Goal: Task Accomplishment & Management: Use online tool/utility

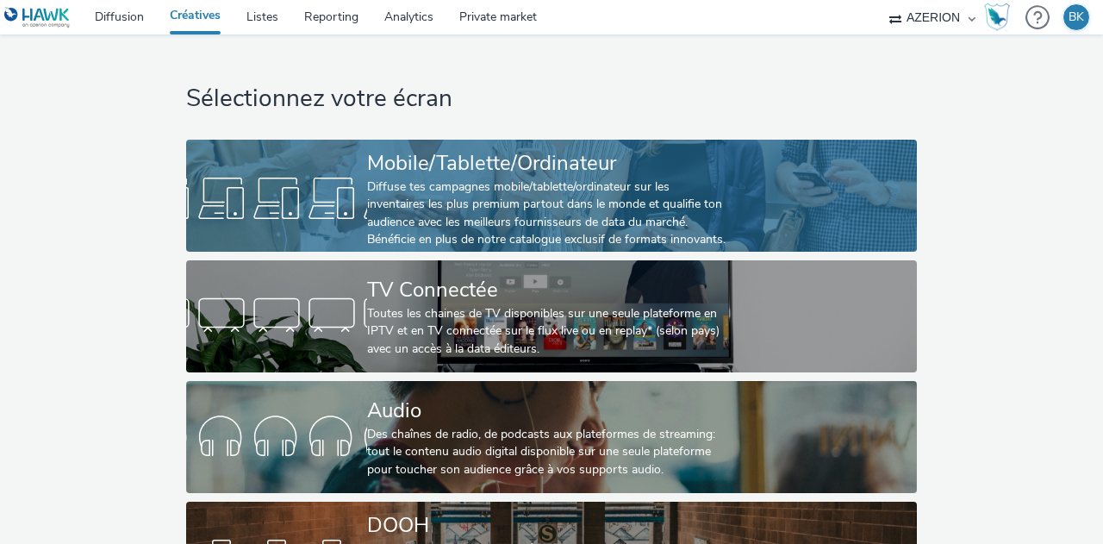
click at [510, 192] on div "Diffuse tes campagnes mobile/tablette/ordinateur sur les inventaires les plus p…" at bounding box center [548, 213] width 362 height 71
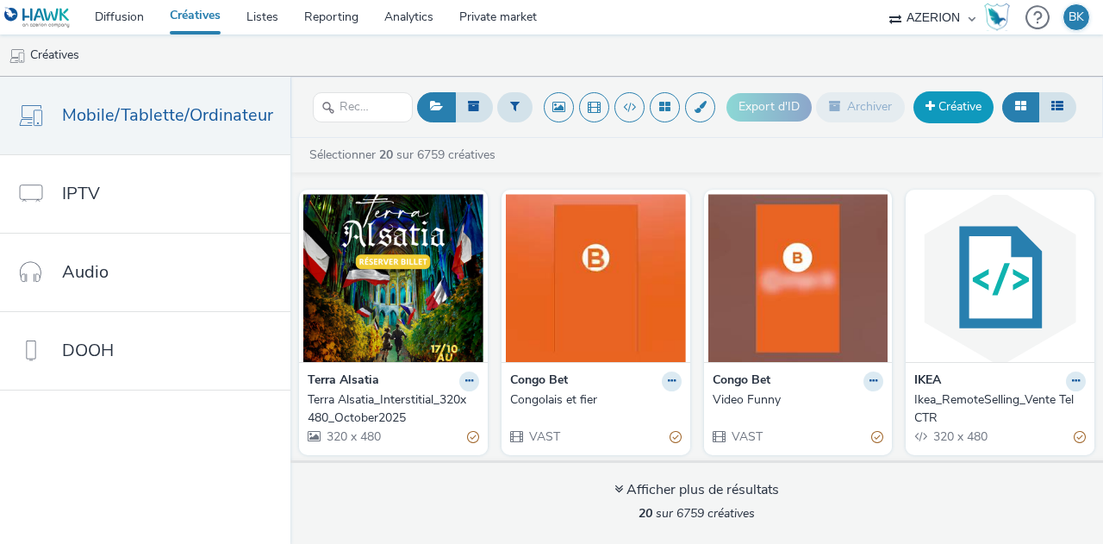
click at [953, 99] on link "Créative" at bounding box center [954, 106] width 80 height 31
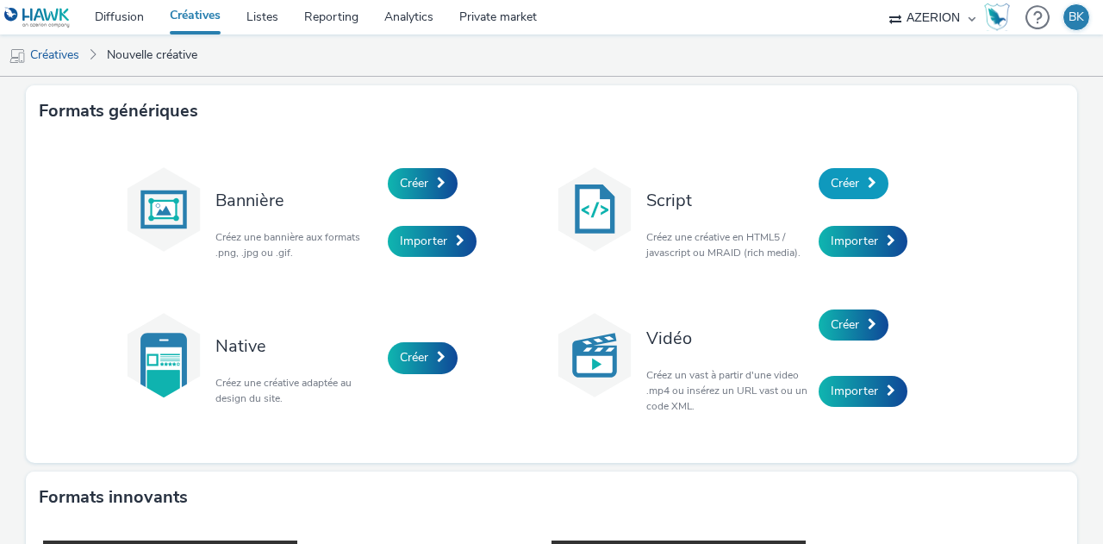
click at [821, 184] on link "Créer" at bounding box center [854, 183] width 70 height 31
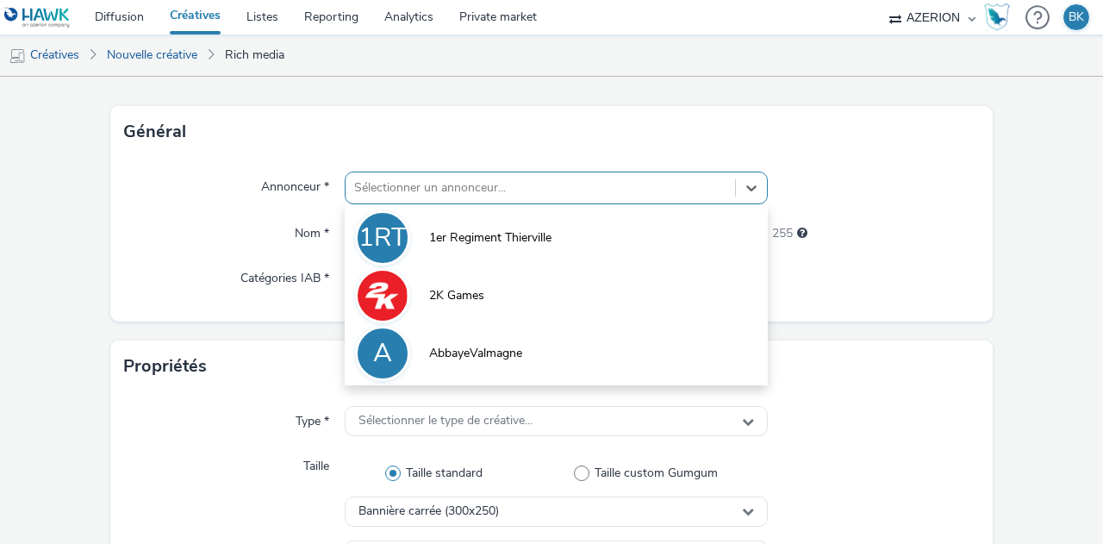
click at [518, 204] on div "option 1er Regiment Thierville focused, 1 of 10. 10 results available. Use Up a…" at bounding box center [556, 188] width 423 height 33
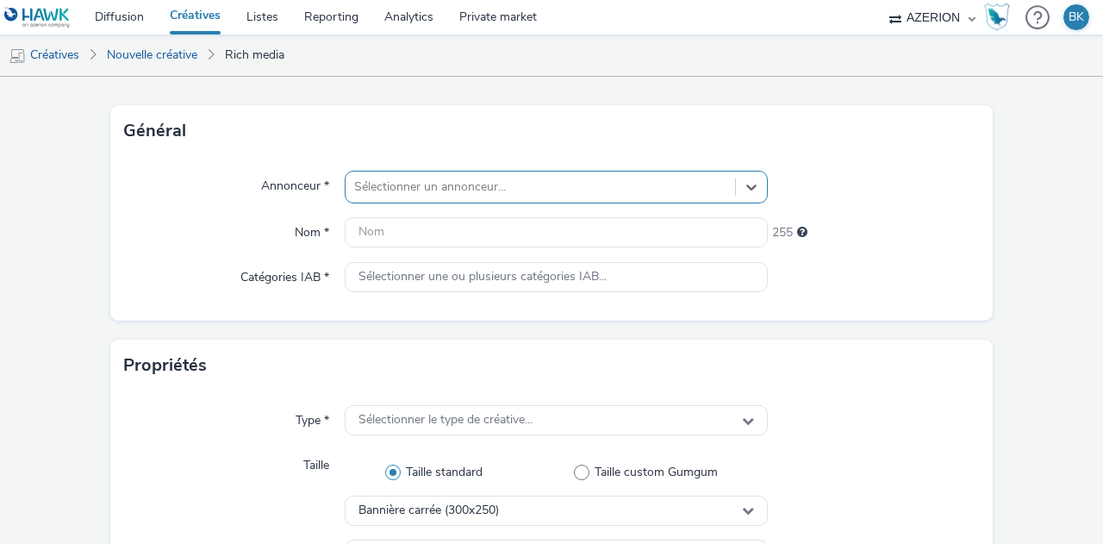
click at [472, 185] on div at bounding box center [540, 187] width 372 height 21
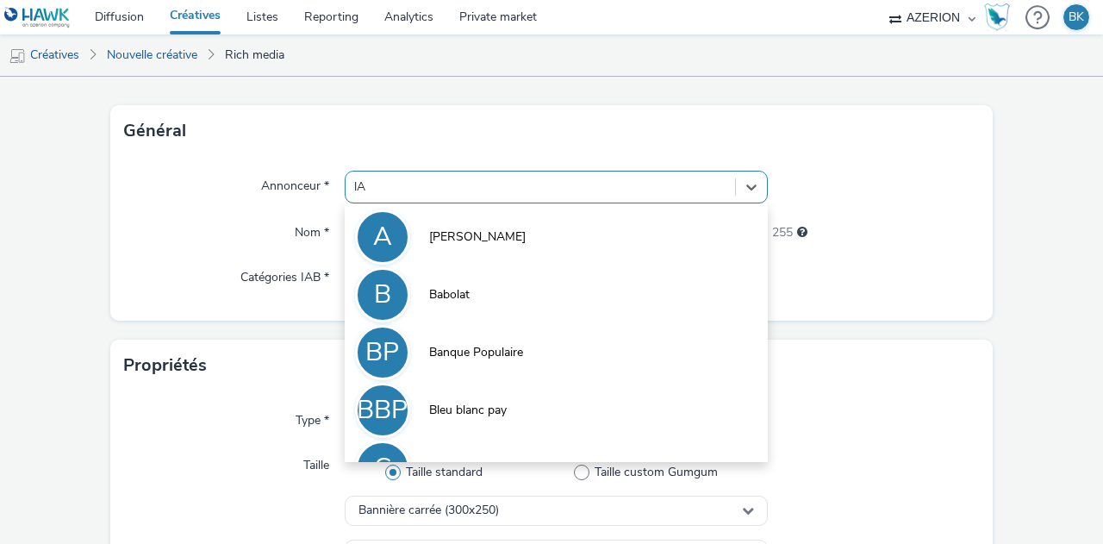
type input "l"
type input "L"
type input "l"
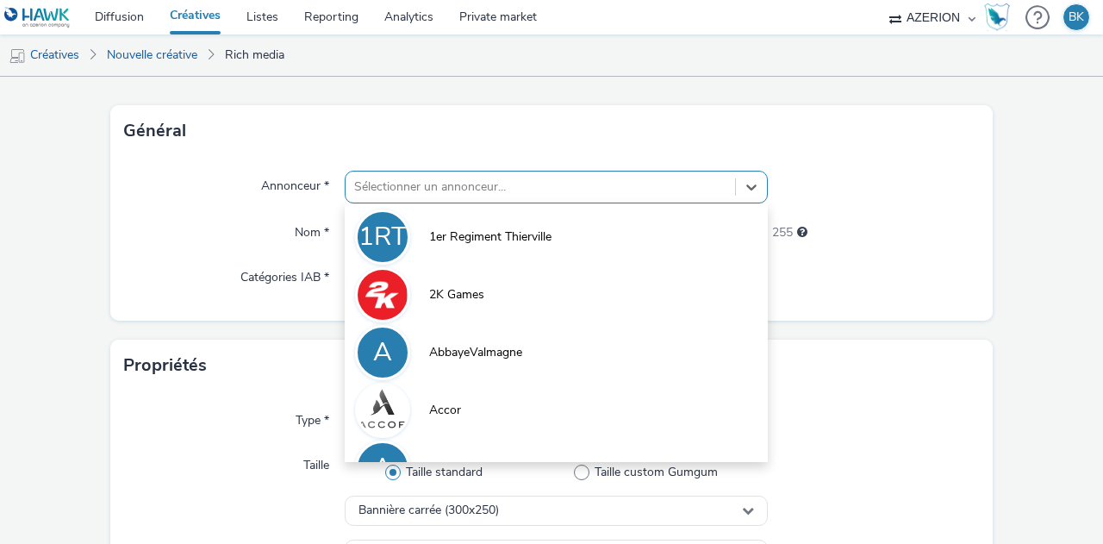
click at [767, 133] on div "Général" at bounding box center [551, 131] width 883 height 52
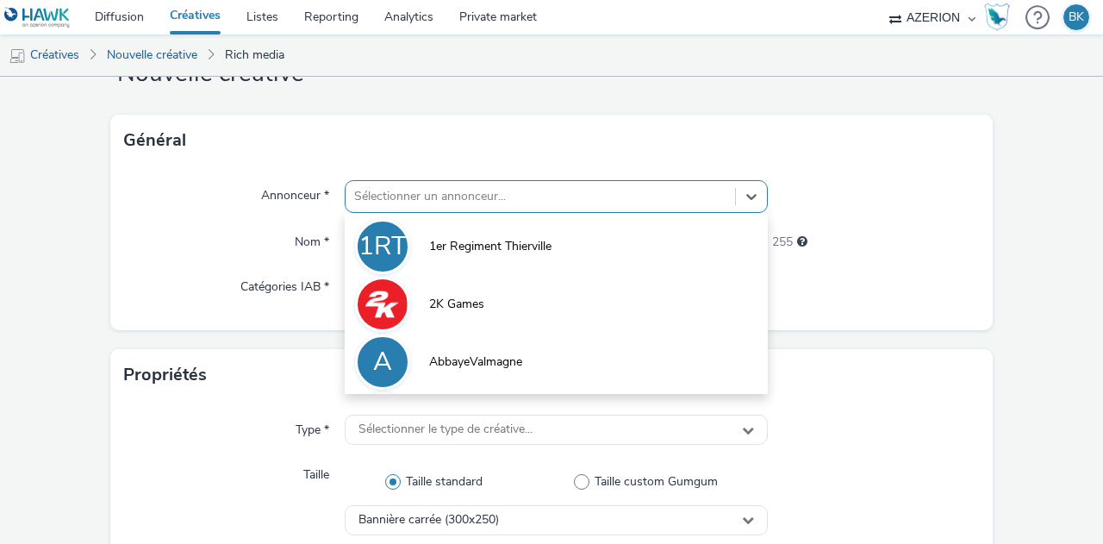
click at [560, 213] on div "option 1er Regiment Thierville focused, 1 of 37. 37 results available. Use Up a…" at bounding box center [556, 196] width 423 height 33
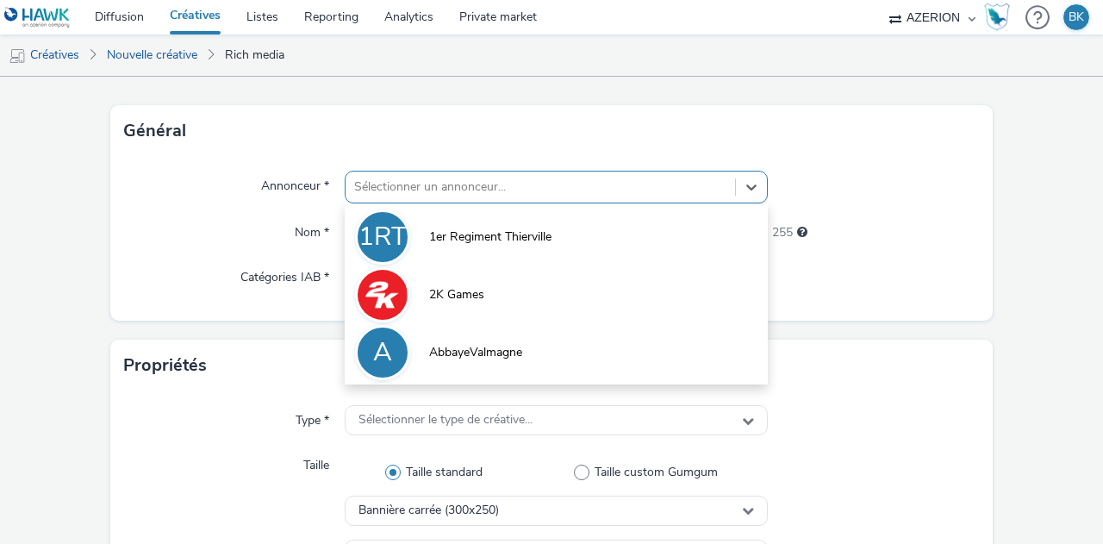
scroll to position [77, 0]
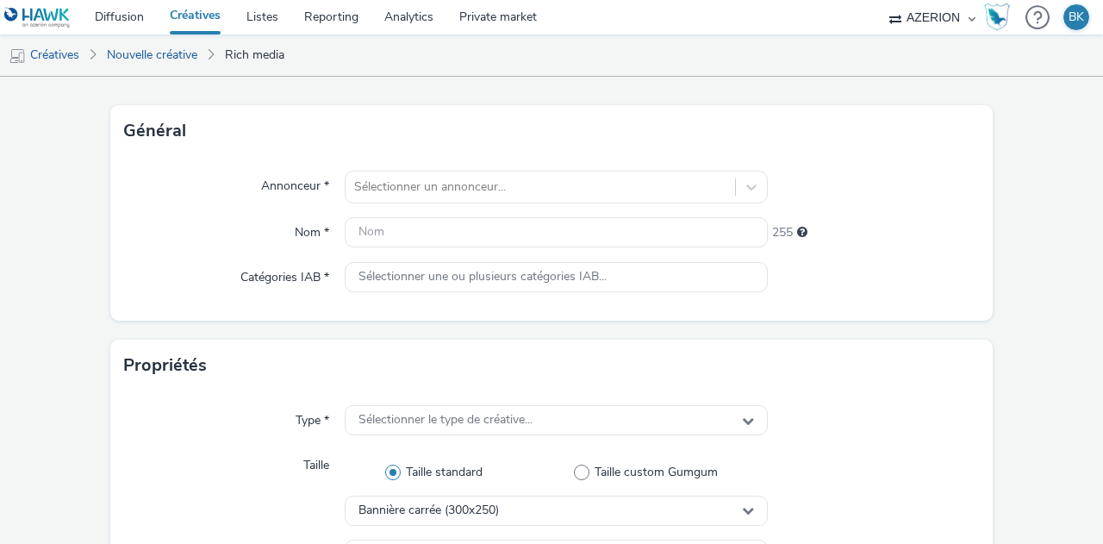
click at [143, 262] on div "Catégories IAB *" at bounding box center [234, 277] width 221 height 31
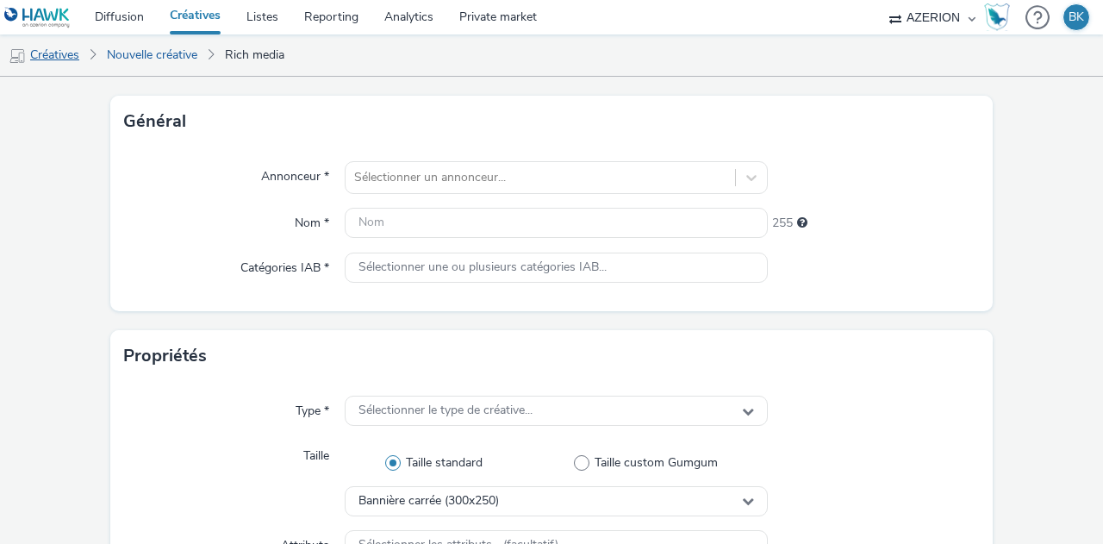
scroll to position [0, 0]
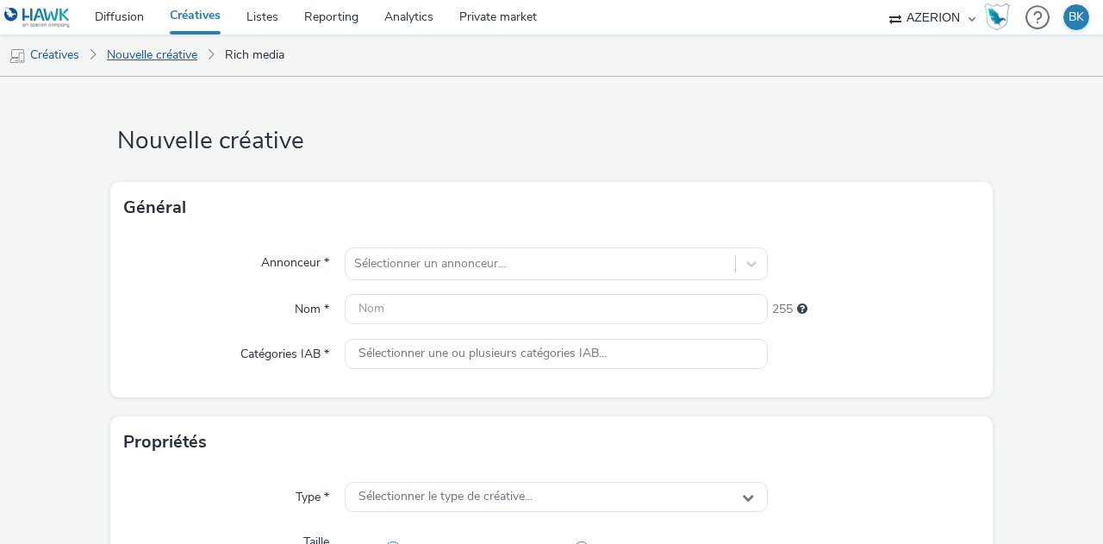
click at [159, 64] on link "Nouvelle créative" at bounding box center [152, 54] width 108 height 41
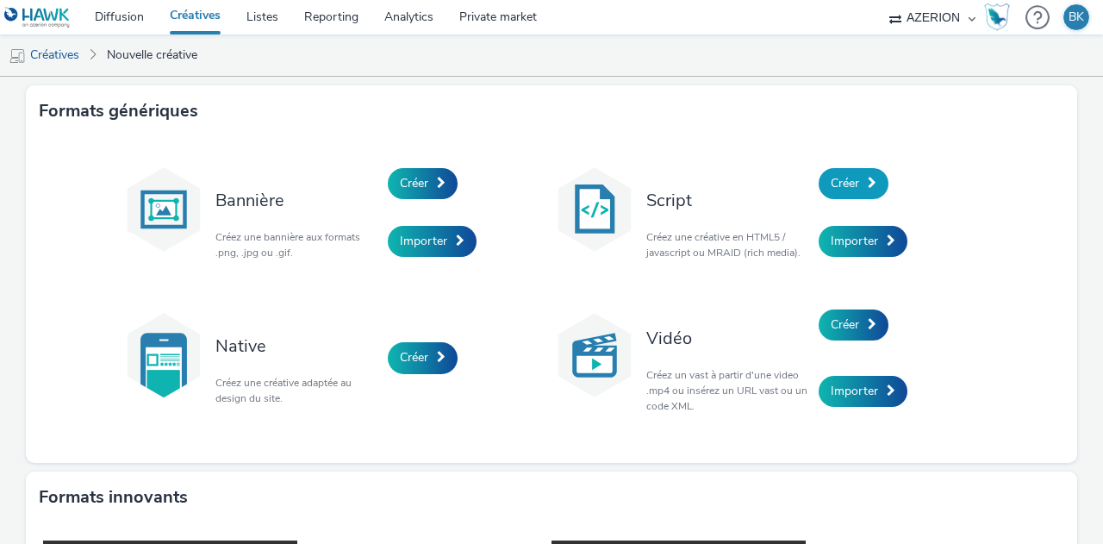
click at [872, 173] on link "Créer" at bounding box center [854, 183] width 70 height 31
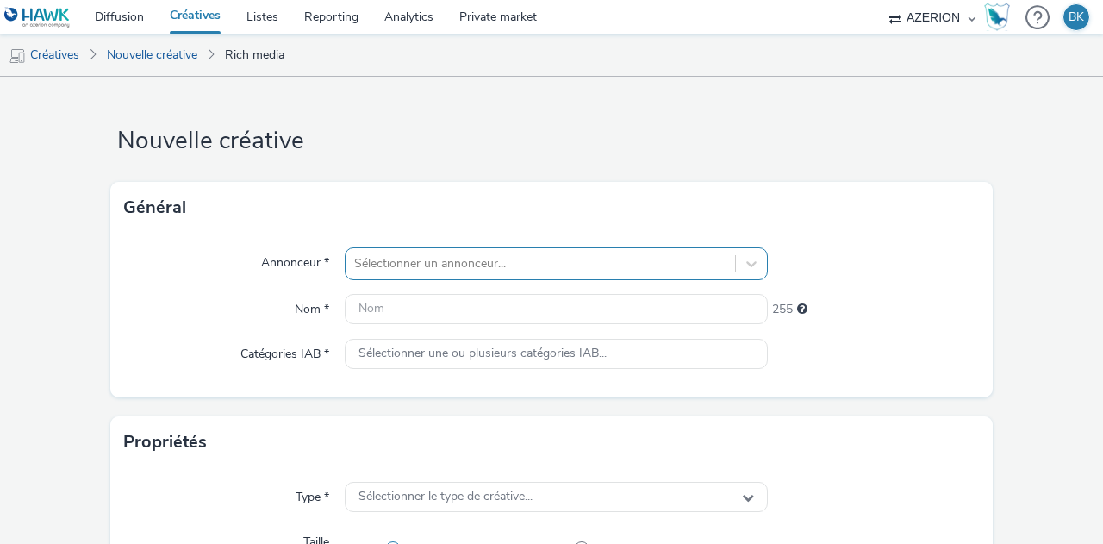
click at [570, 256] on div "Sélectionner un annonceur..." at bounding box center [556, 263] width 423 height 33
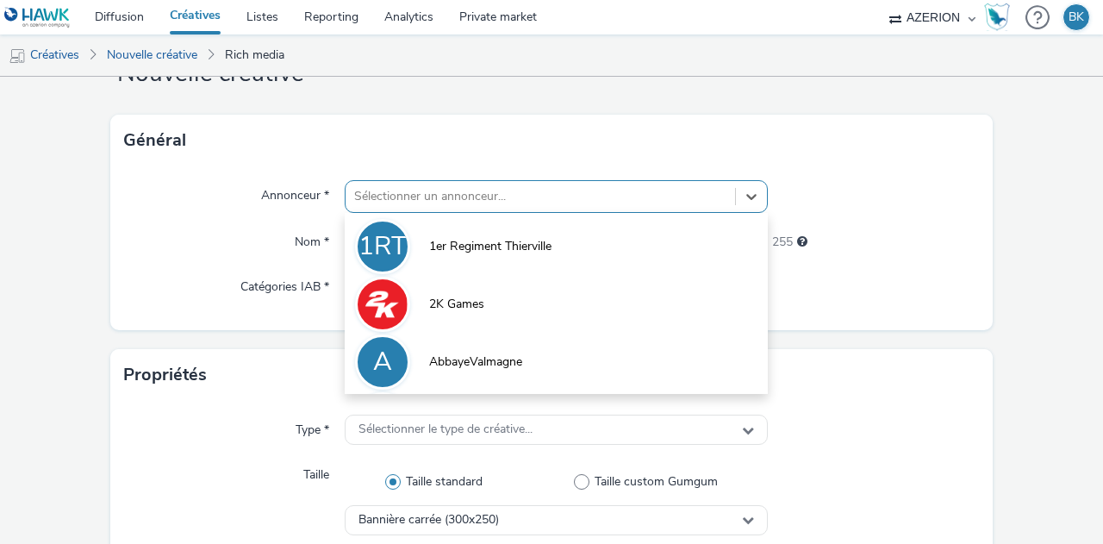
scroll to position [77, 0]
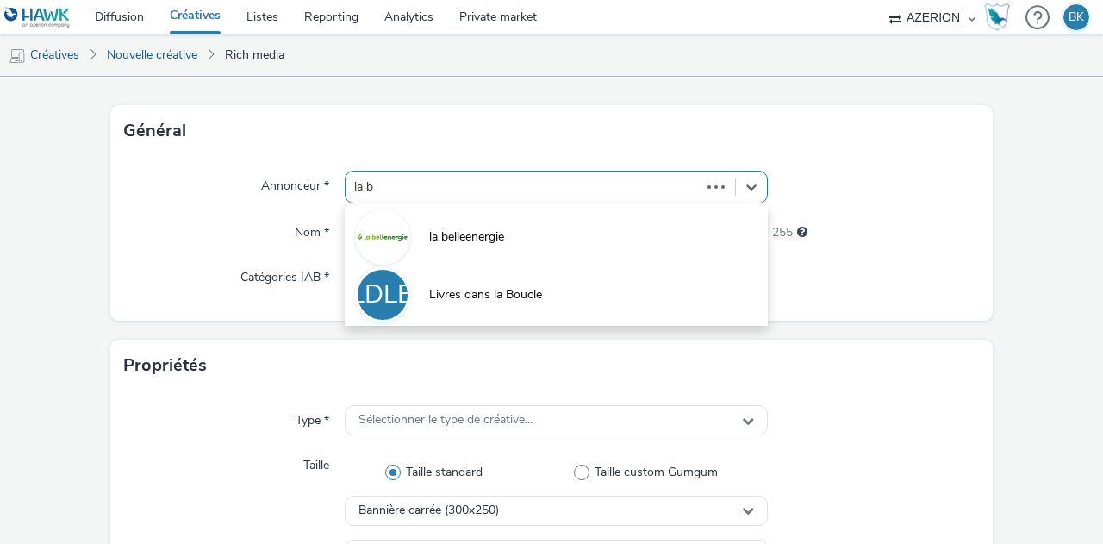
type input "la be"
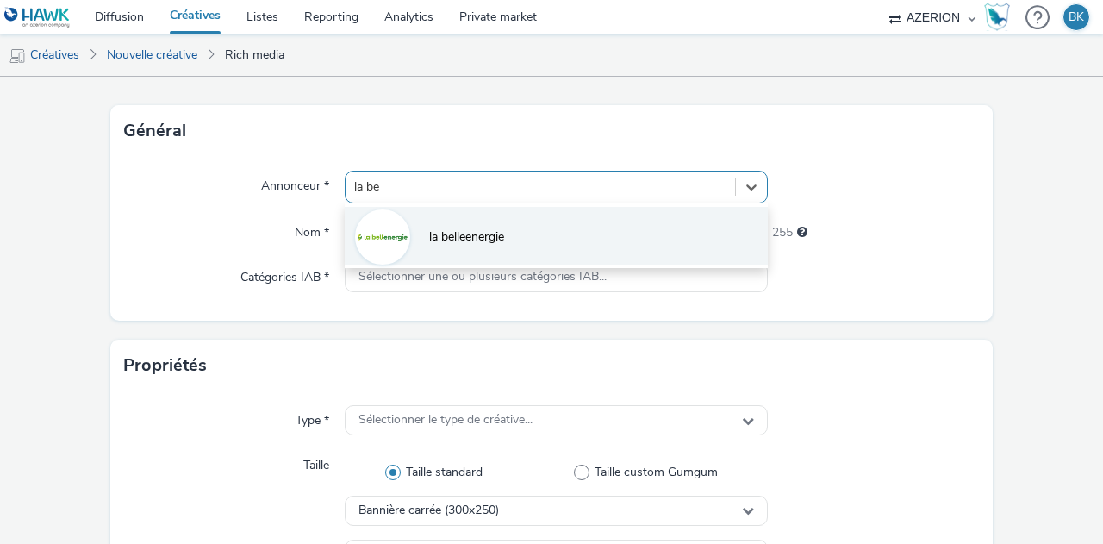
click at [564, 253] on li "la belleenergie" at bounding box center [556, 236] width 423 height 58
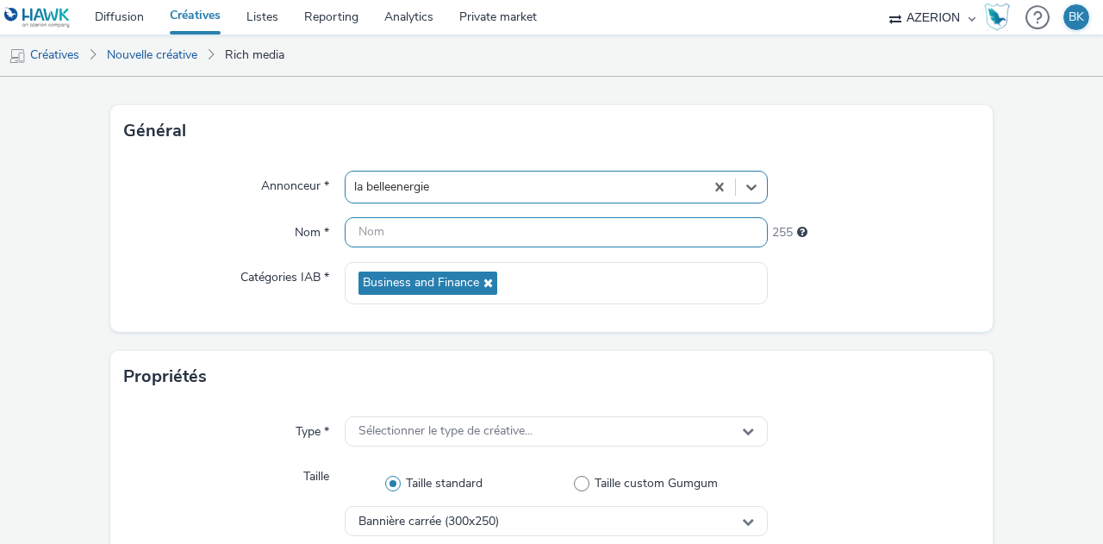
click at [553, 228] on input "text" at bounding box center [556, 232] width 423 height 30
type input "Inter_femme"
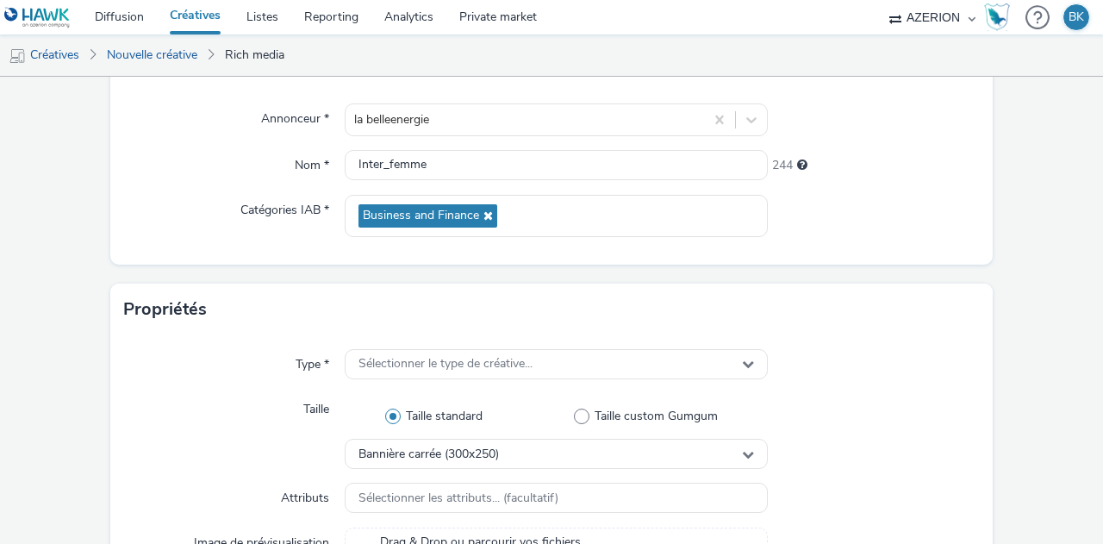
scroll to position [191, 0]
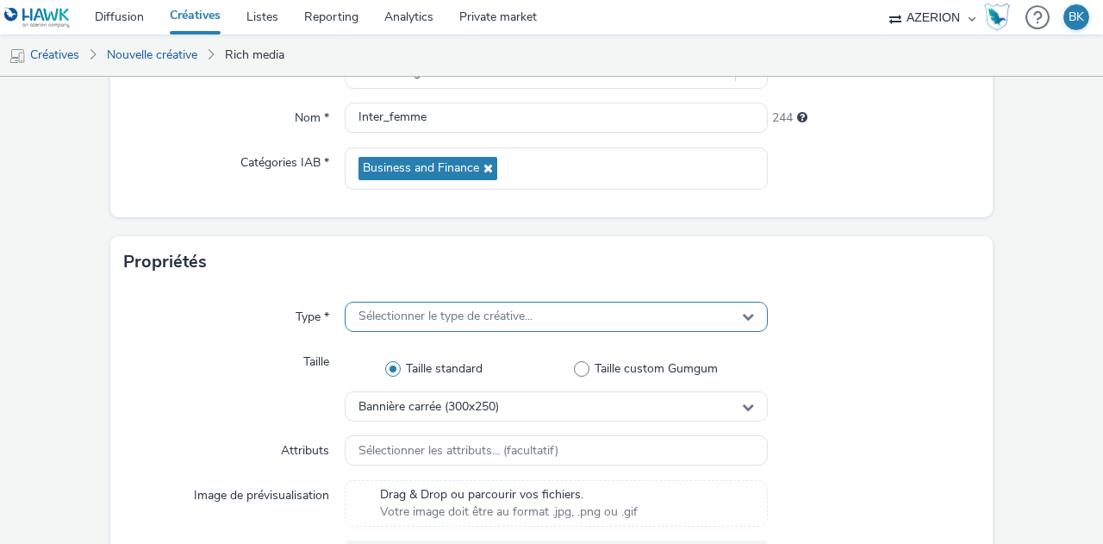
click at [463, 311] on span "Sélectionner le type de créative..." at bounding box center [446, 316] width 174 height 15
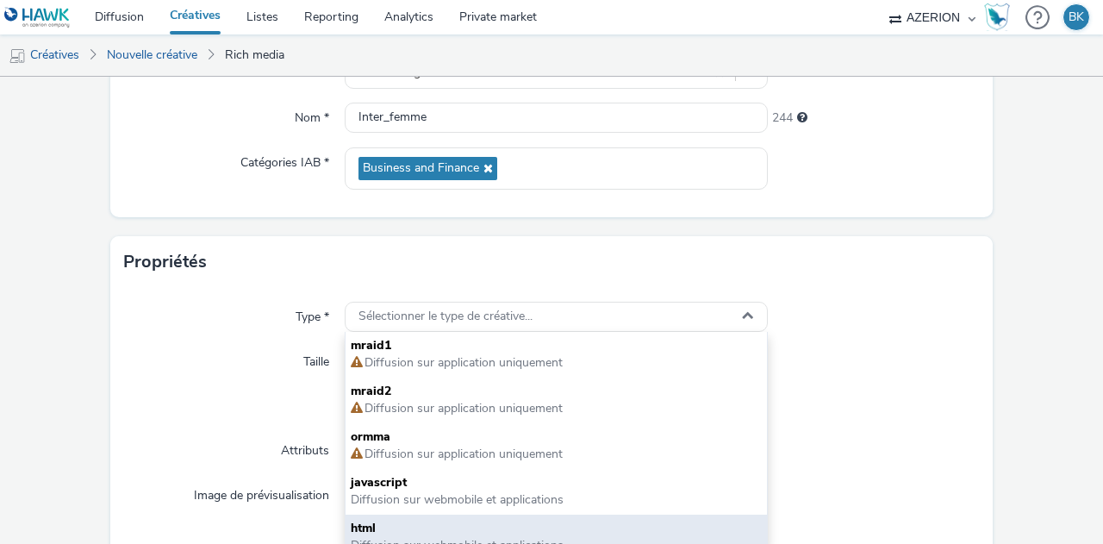
click at [486, 530] on span "html" at bounding box center [556, 528] width 411 height 17
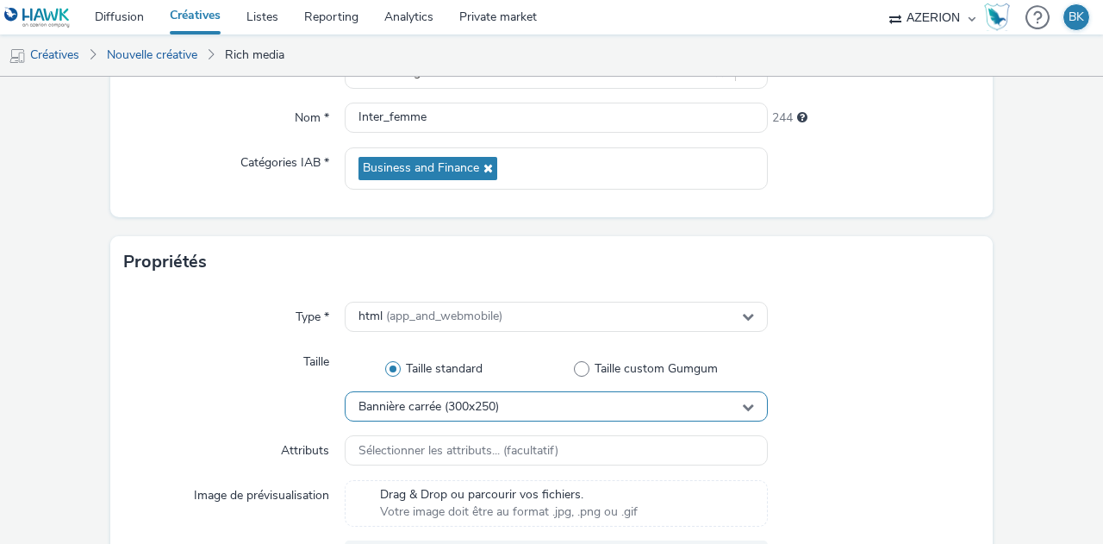
click at [439, 406] on span "Bannière carrée (300x250)" at bounding box center [429, 407] width 140 height 15
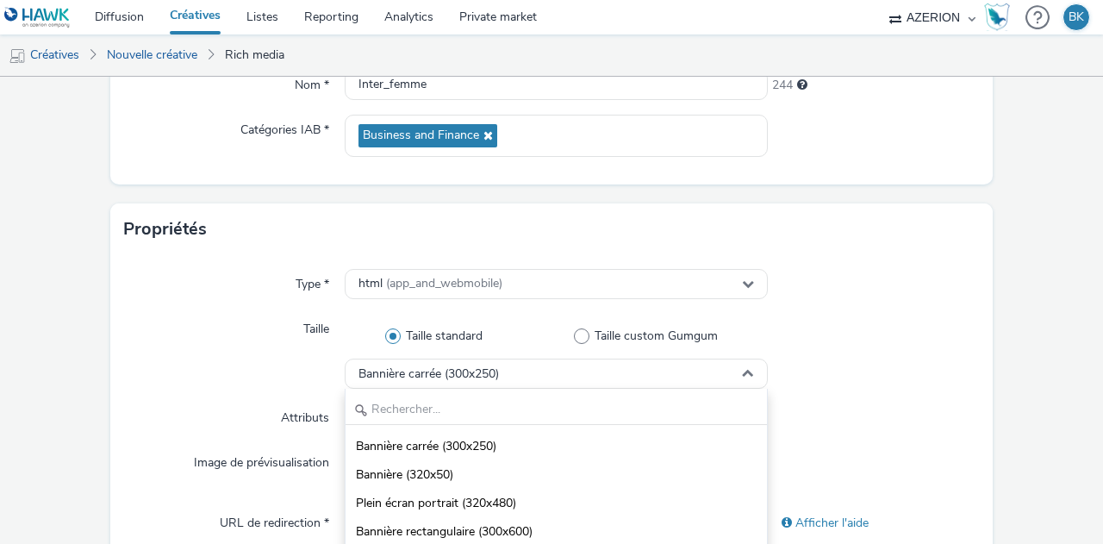
scroll to position [226, 0]
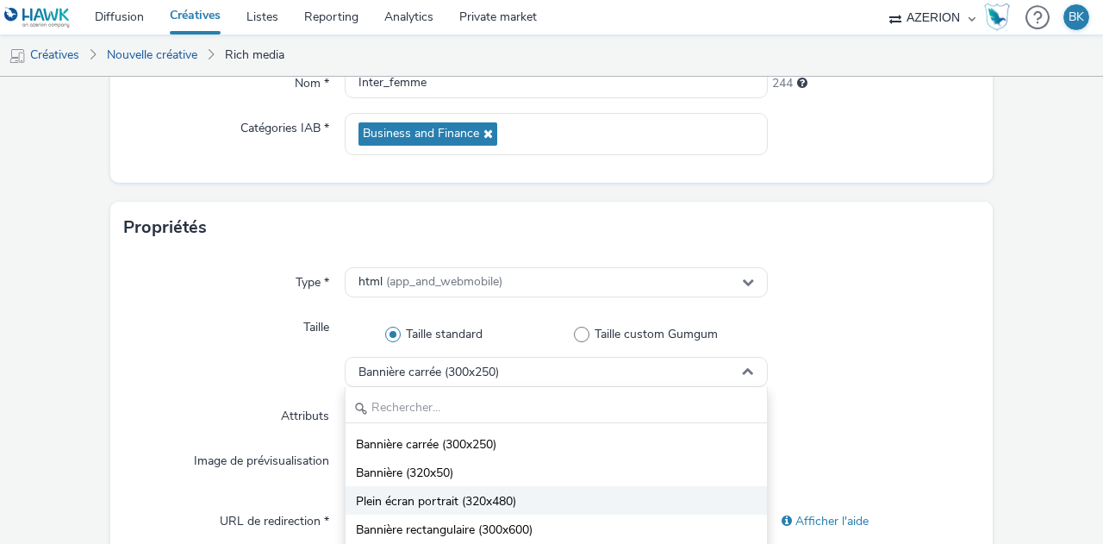
click at [462, 490] on li "Plein écran portrait (320x480)" at bounding box center [556, 500] width 421 height 28
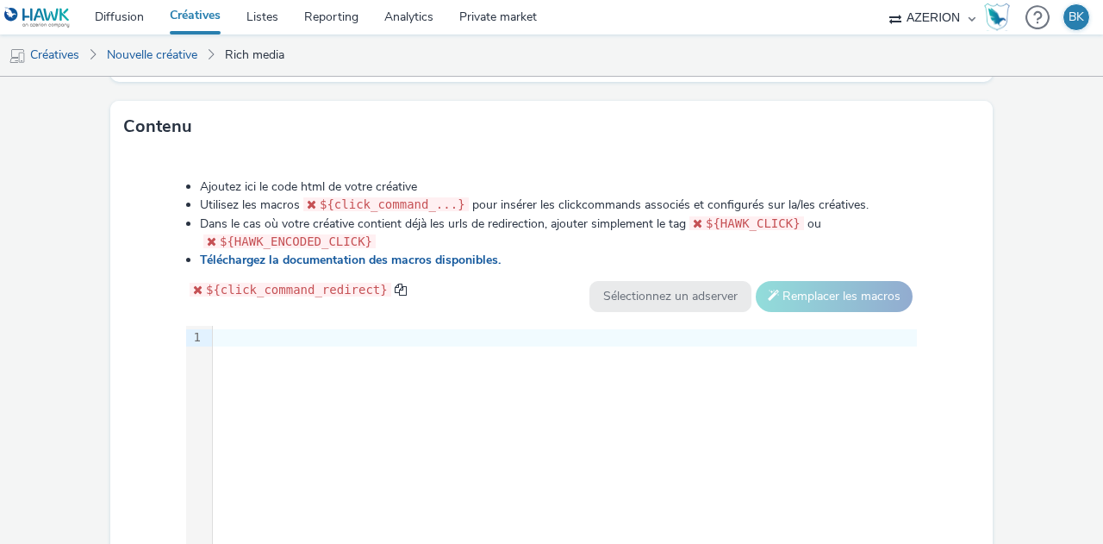
scroll to position [808, 0]
click at [484, 343] on div at bounding box center [565, 338] width 704 height 24
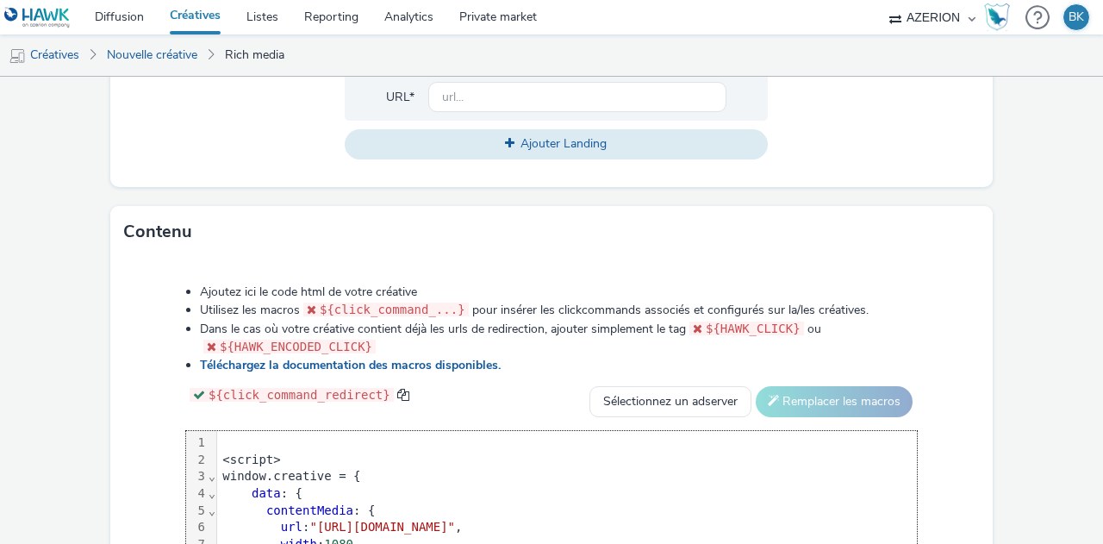
scroll to position [702, 0]
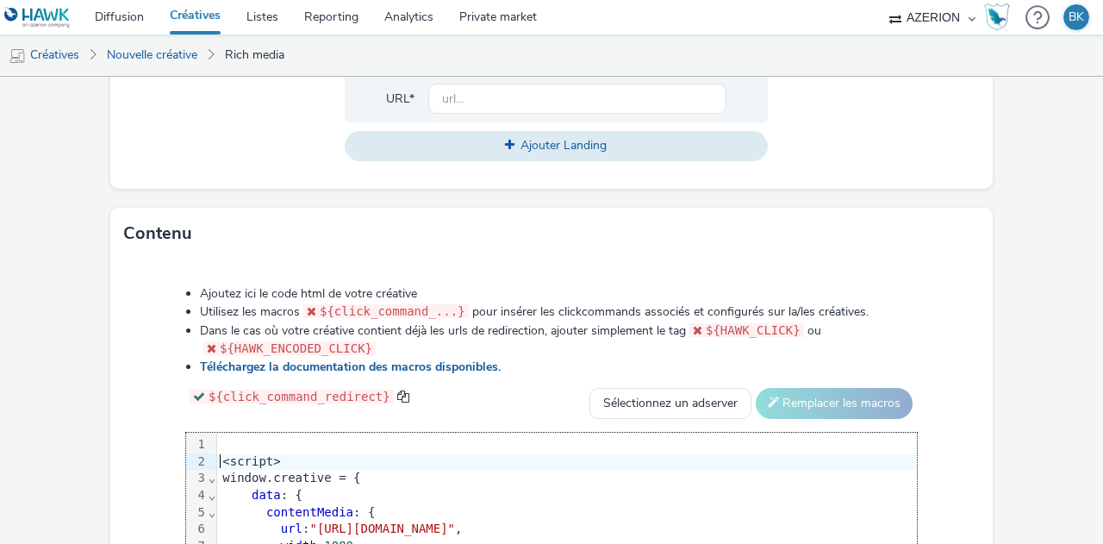
click at [217, 456] on div "<script>" at bounding box center [595, 461] width 757 height 17
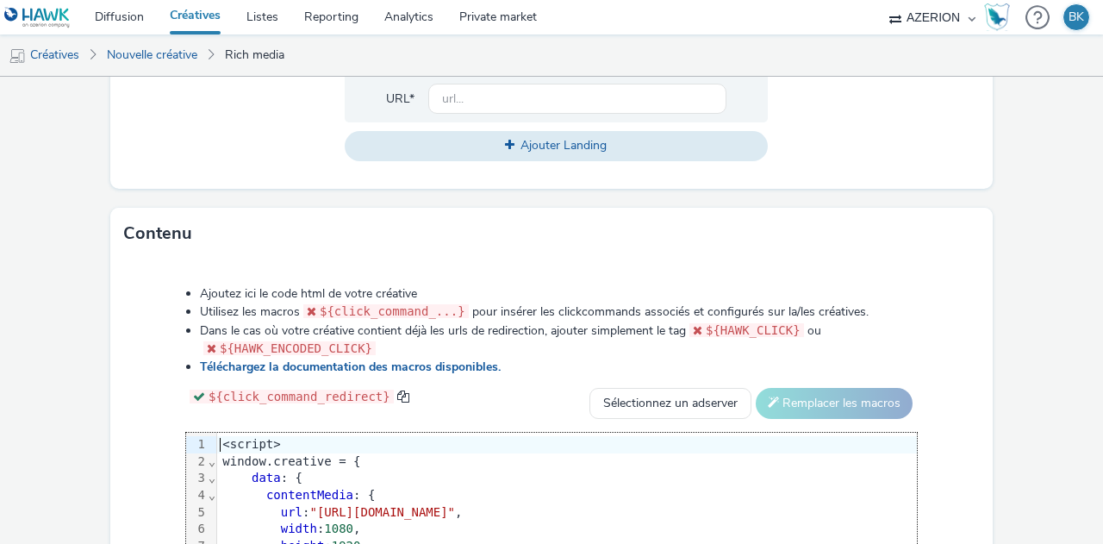
scroll to position [684, 0]
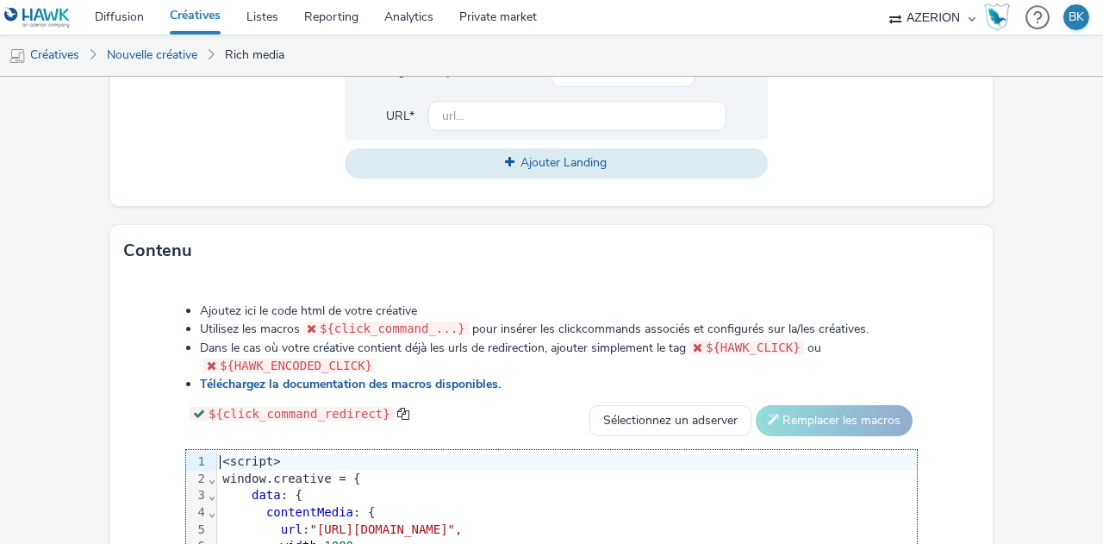
click at [1027, 413] on form "Nouvelle créative Général Annonceur * la belleenergie Nom * Inter_femme 244 Cat…" at bounding box center [551, 108] width 1103 height 1432
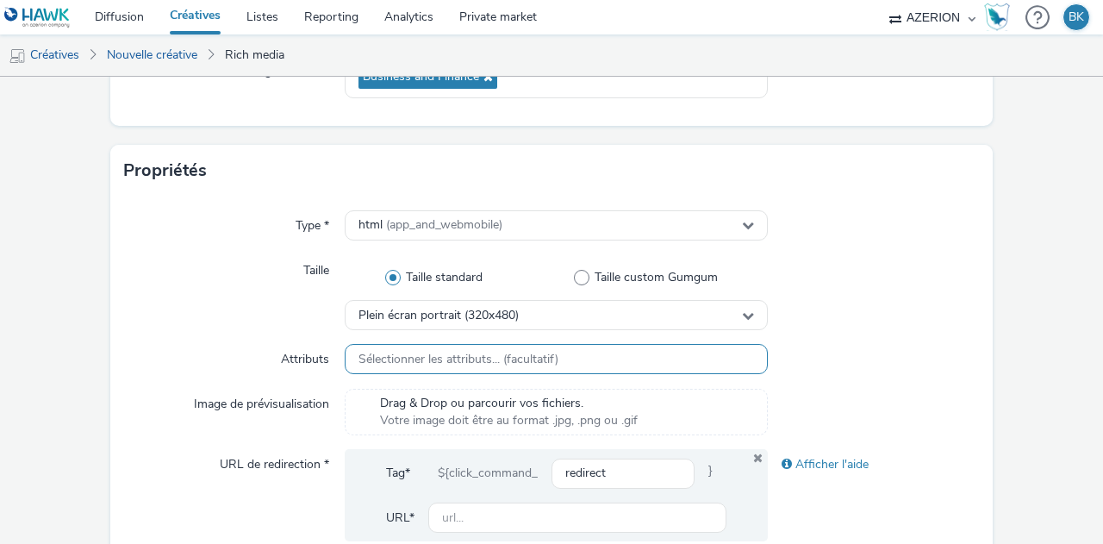
scroll to position [357, 0]
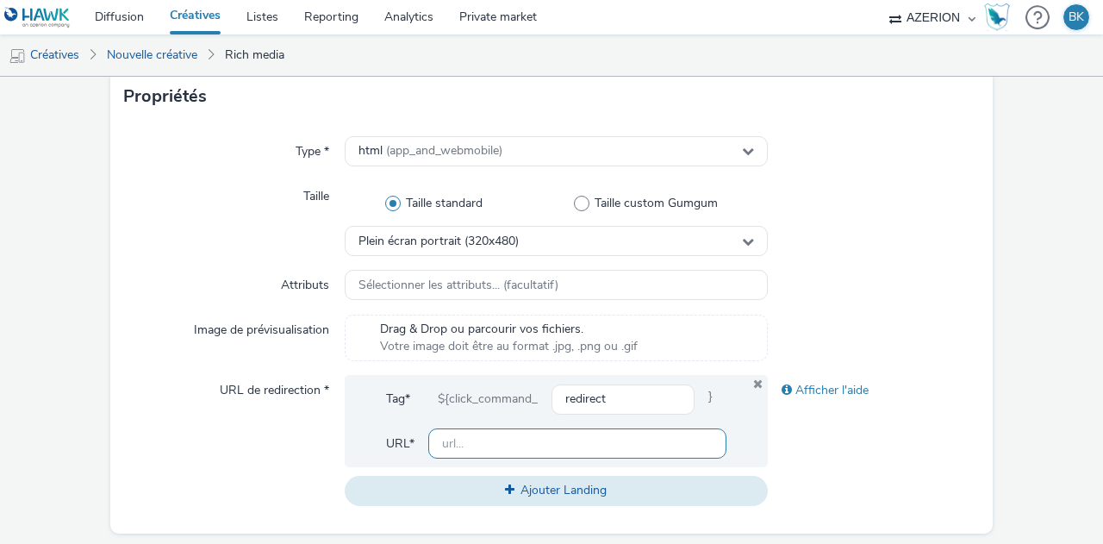
click at [459, 456] on input "text" at bounding box center [577, 443] width 298 height 30
paste input "[URL][DOMAIN_NAME]"
type input "[URL][DOMAIN_NAME]"
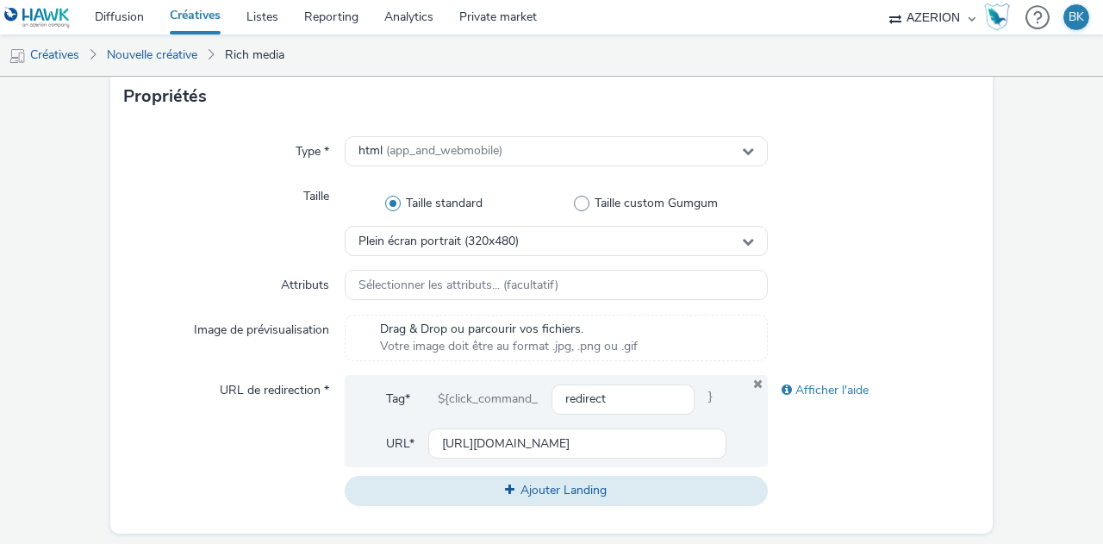
click at [818, 440] on div "Afficher l'aide" at bounding box center [874, 440] width 212 height 130
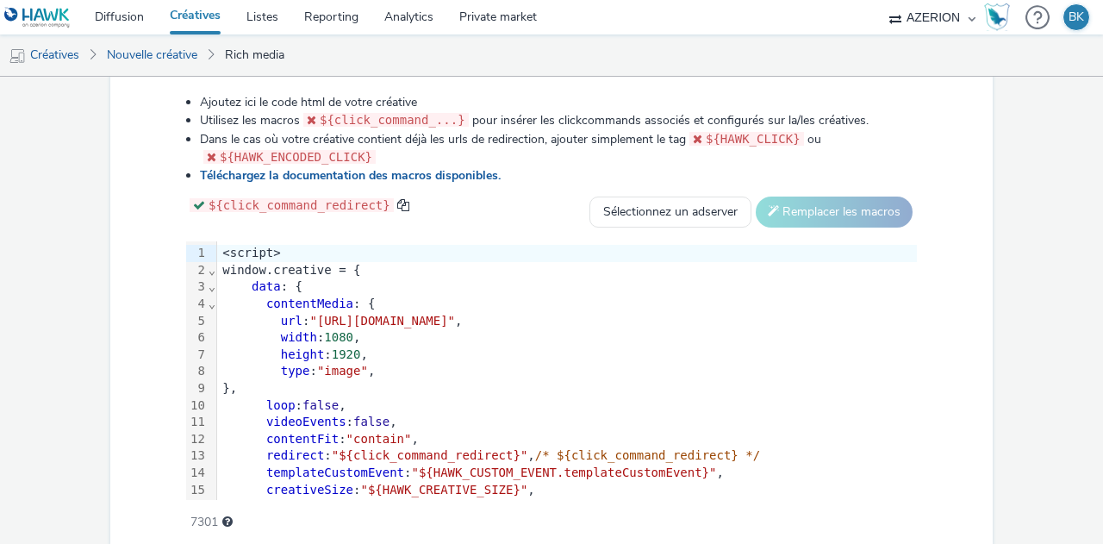
scroll to position [960, 0]
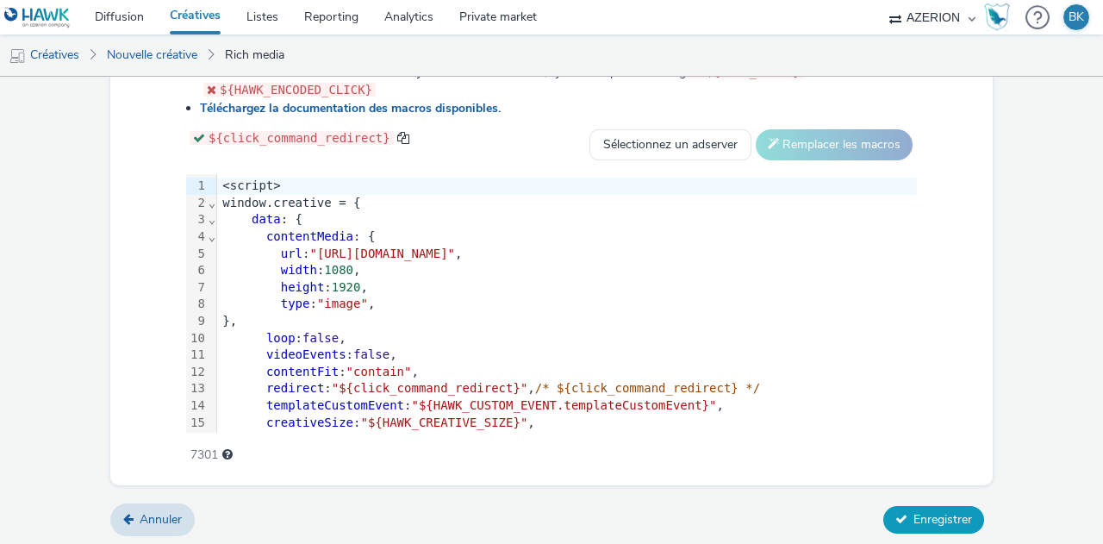
click at [935, 506] on button "Enregistrer" at bounding box center [933, 520] width 101 height 28
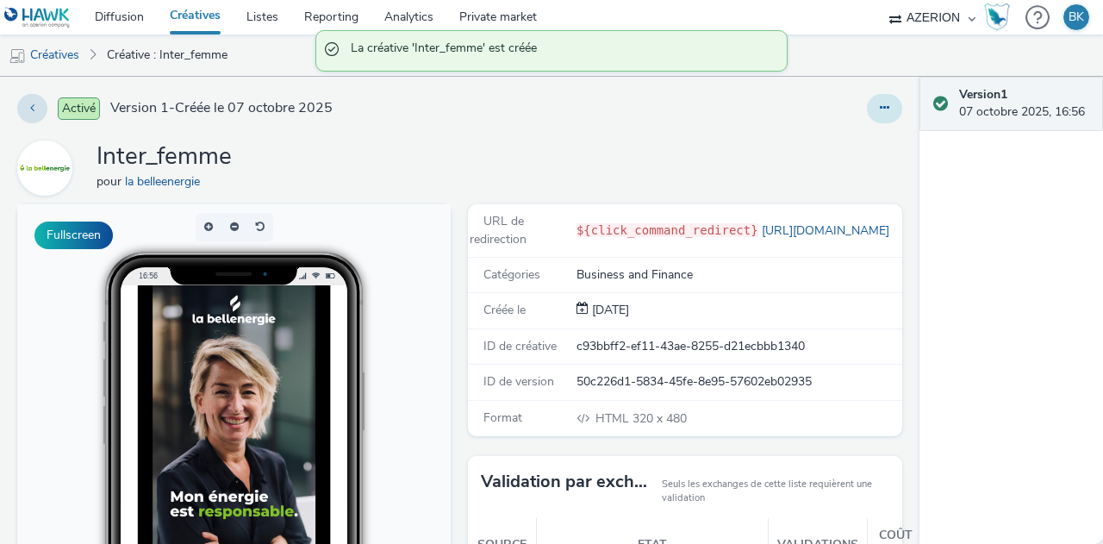
click at [880, 106] on icon at bounding box center [884, 108] width 9 height 12
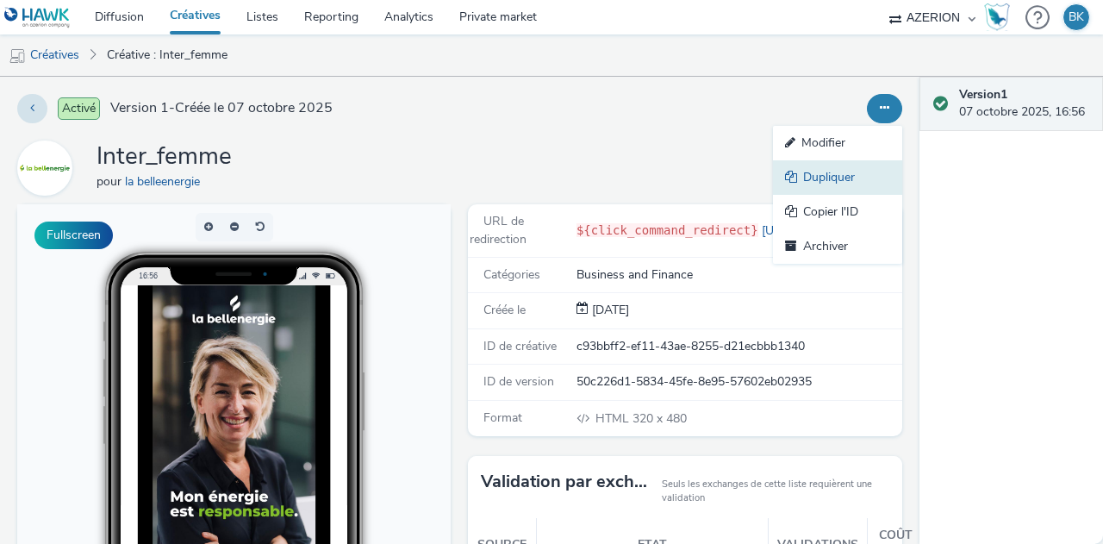
click at [843, 176] on link "Dupliquer" at bounding box center [837, 177] width 129 height 34
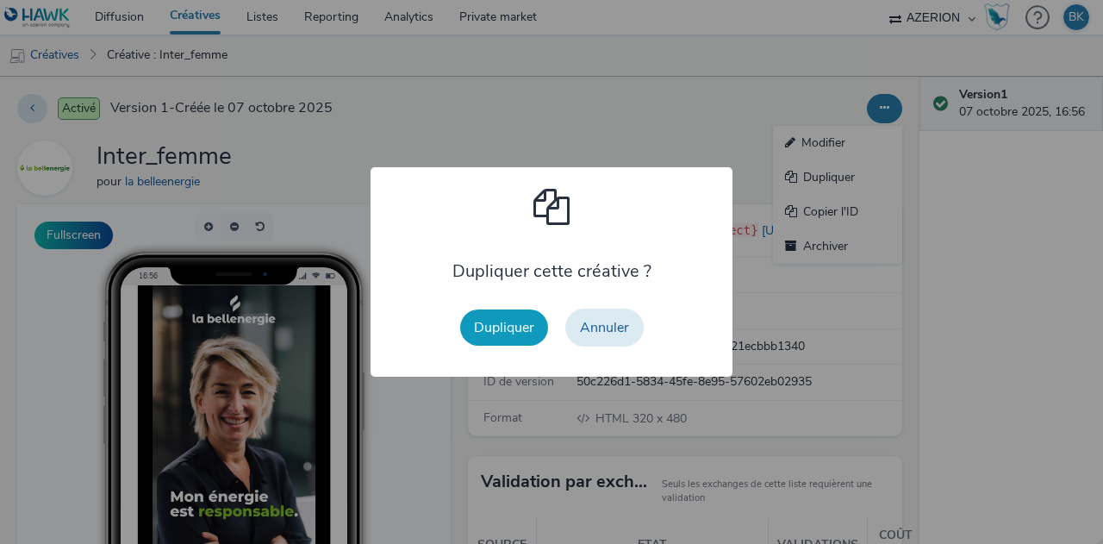
click at [517, 316] on button "Dupliquer" at bounding box center [504, 327] width 88 height 36
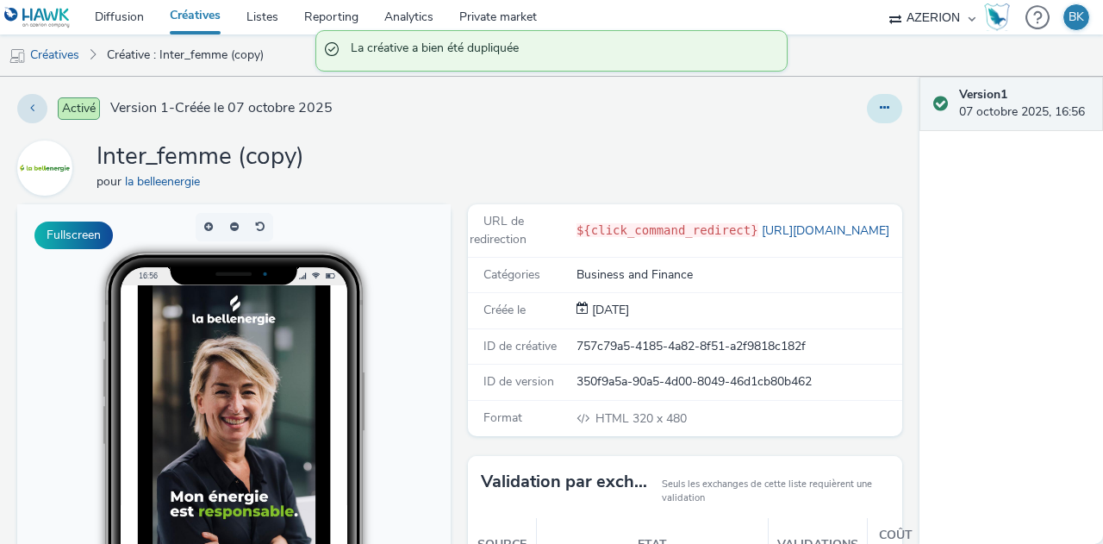
click at [879, 97] on button at bounding box center [884, 108] width 35 height 29
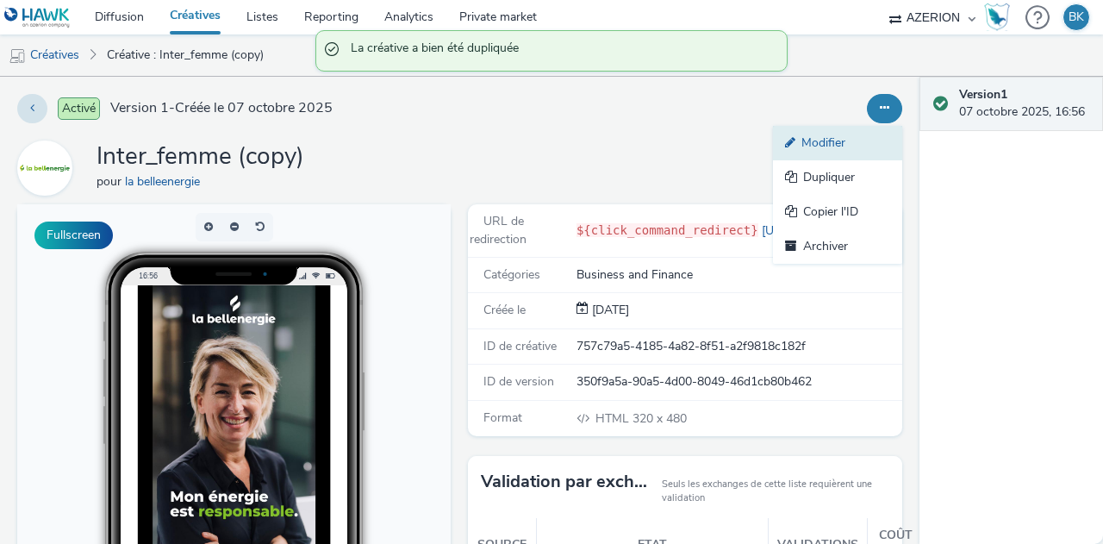
click at [820, 148] on link "Modifier" at bounding box center [837, 143] width 129 height 34
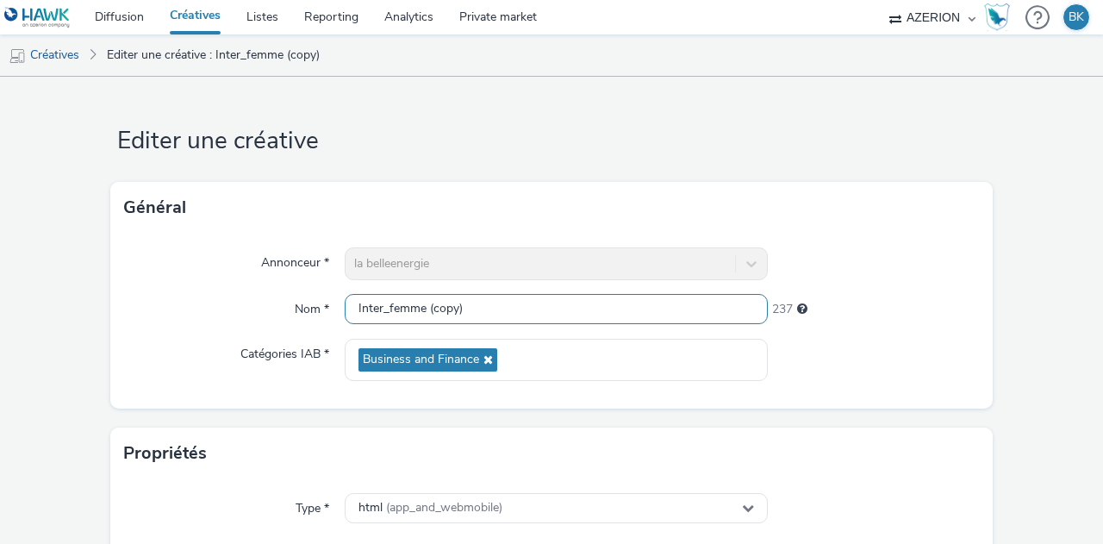
drag, startPoint x: 511, startPoint y: 311, endPoint x: 422, endPoint y: 316, distance: 88.9
click at [420, 315] on input "Inter_femme (copy)" at bounding box center [556, 309] width 423 height 30
drag, startPoint x: 377, startPoint y: 305, endPoint x: 340, endPoint y: 299, distance: 37.5
click at [340, 299] on div "Nom * Inter_femme 244" at bounding box center [551, 309] width 855 height 31
type input "MPU_femme"
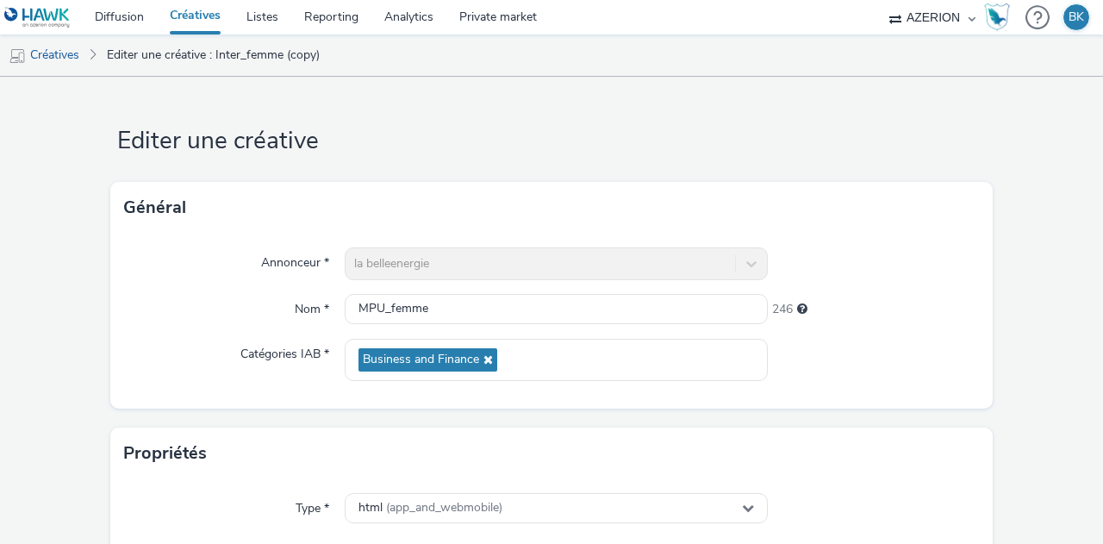
click at [311, 401] on div "Annonceur * la belleenergie Nom * MPU_femme 246 Catégories IAB * Business and F…" at bounding box center [551, 321] width 883 height 175
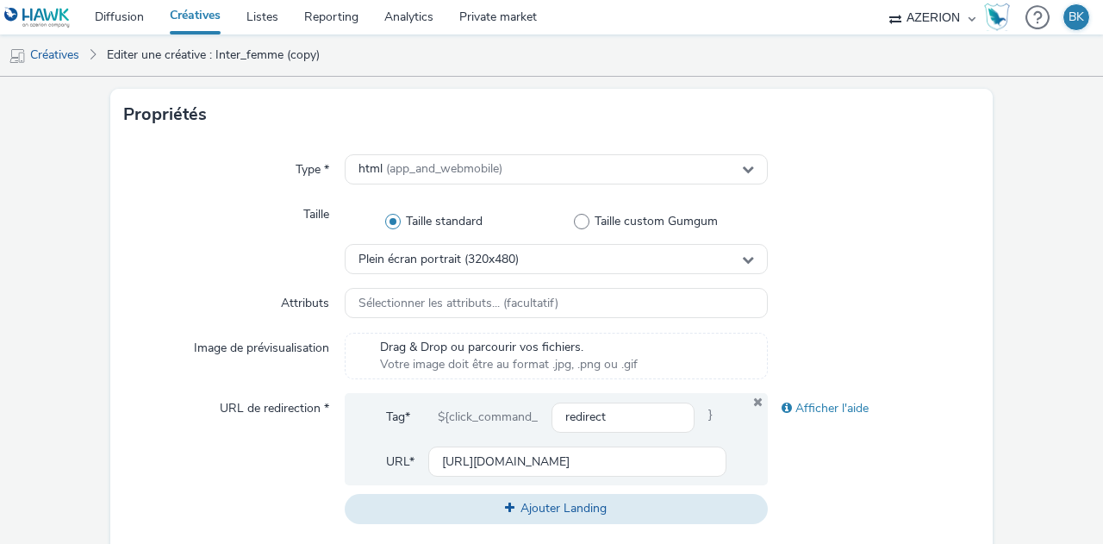
scroll to position [345, 0]
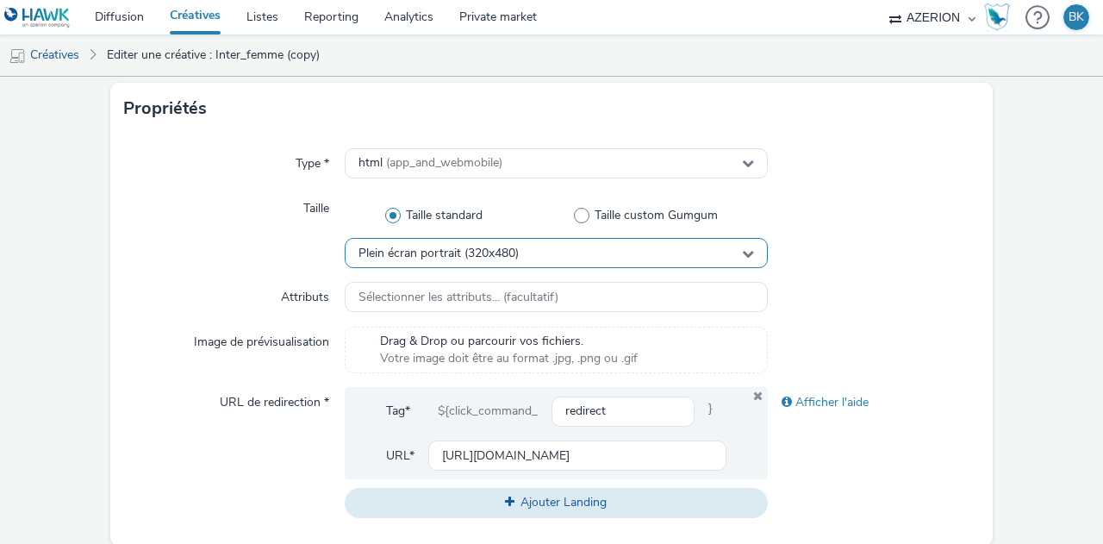
click at [578, 256] on div "Plein écran portrait (320x480)" at bounding box center [556, 253] width 423 height 30
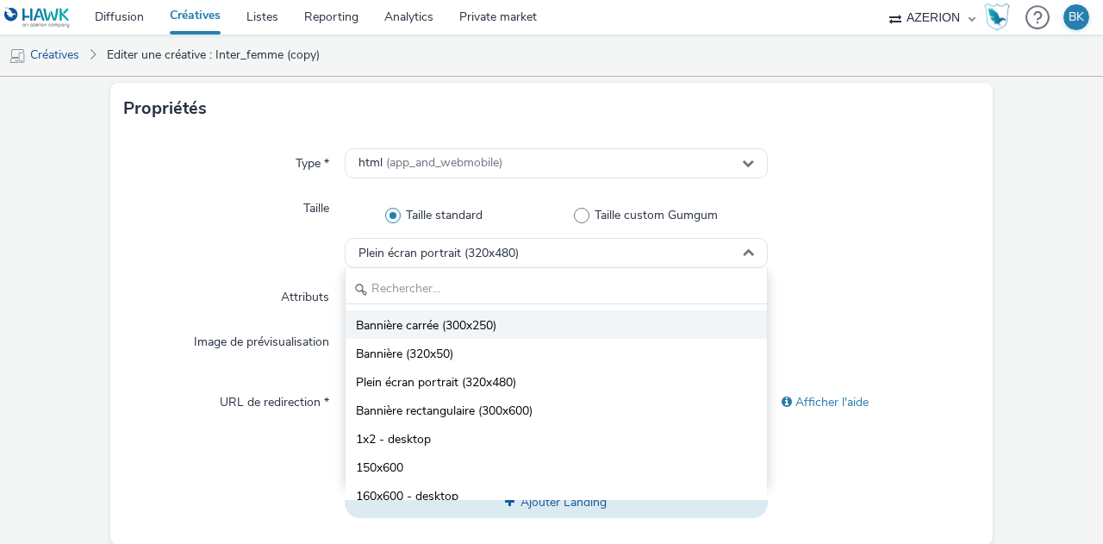
click at [526, 334] on li "Bannière carrée (300x250)" at bounding box center [556, 324] width 421 height 28
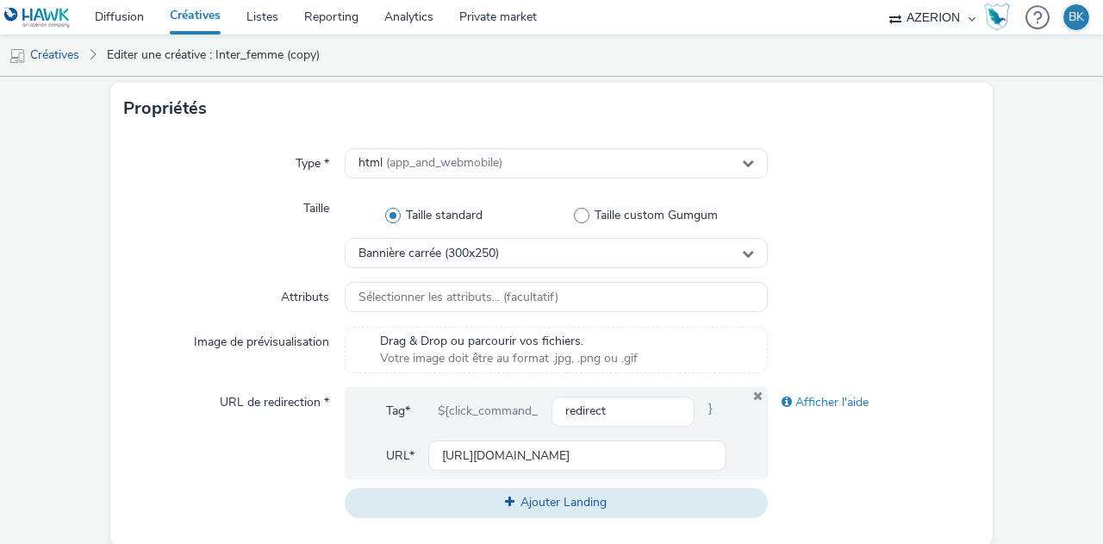
click at [932, 345] on div at bounding box center [874, 350] width 212 height 47
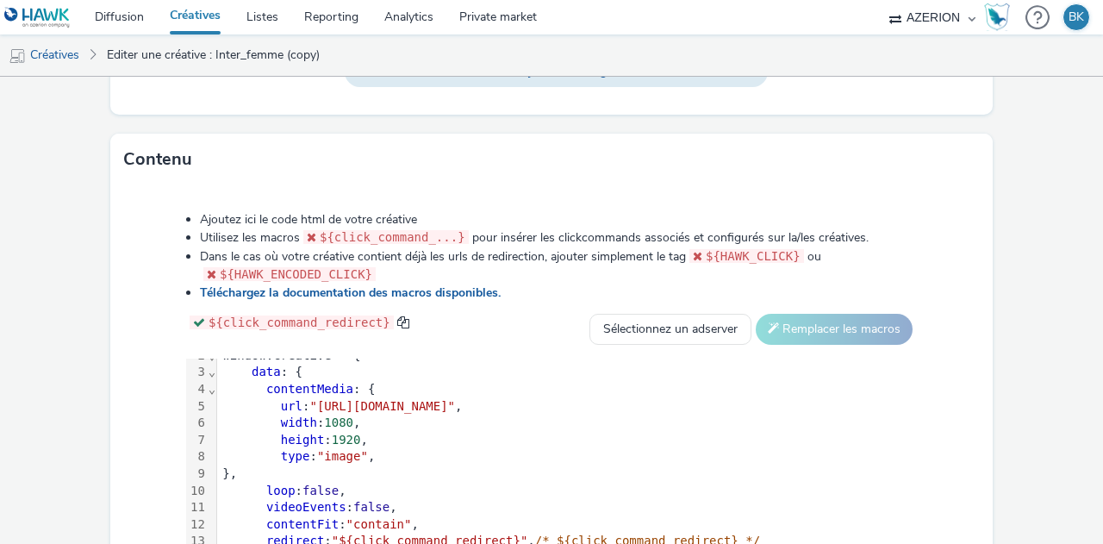
scroll to position [30, 0]
click at [459, 427] on div "width : 1080 ," at bounding box center [567, 424] width 700 height 17
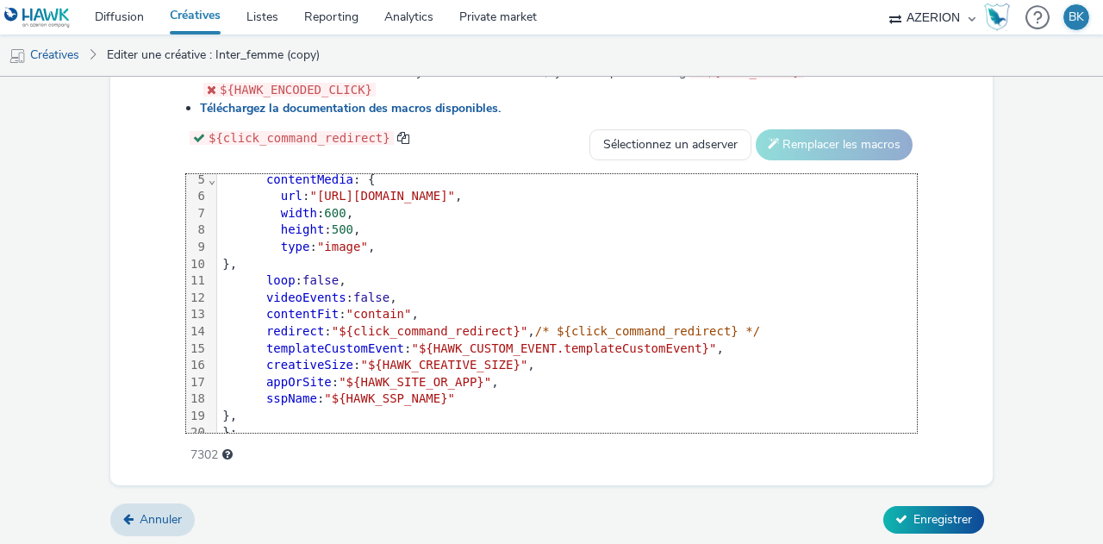
scroll to position [0, 0]
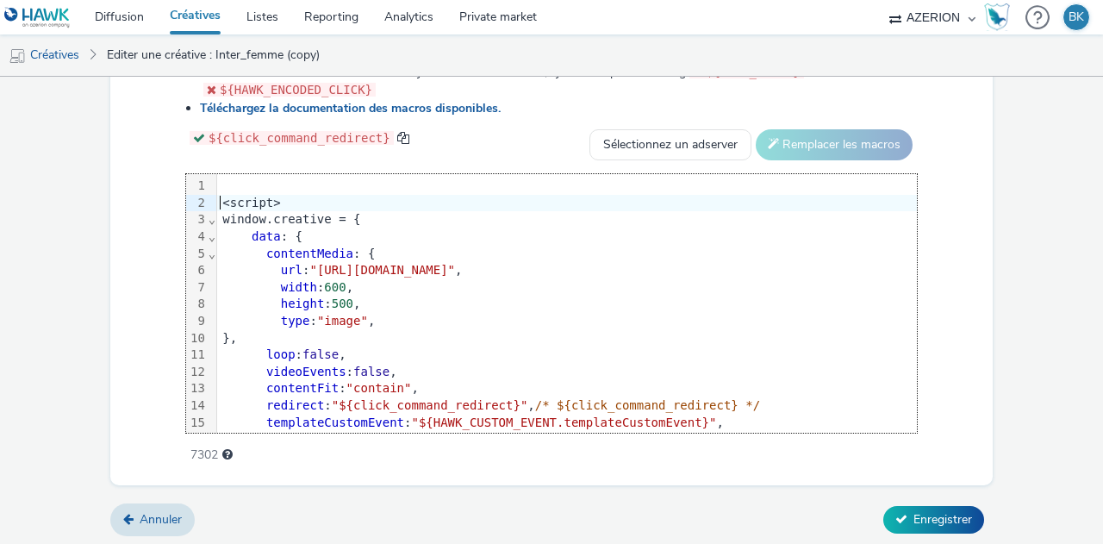
click at [217, 203] on div "<script>" at bounding box center [595, 203] width 757 height 17
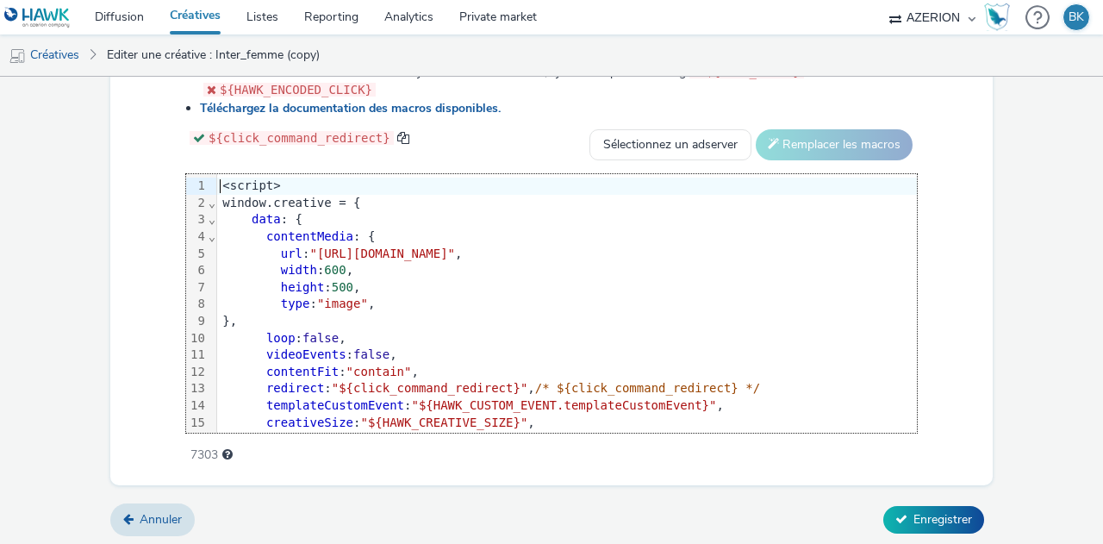
scroll to position [943, 0]
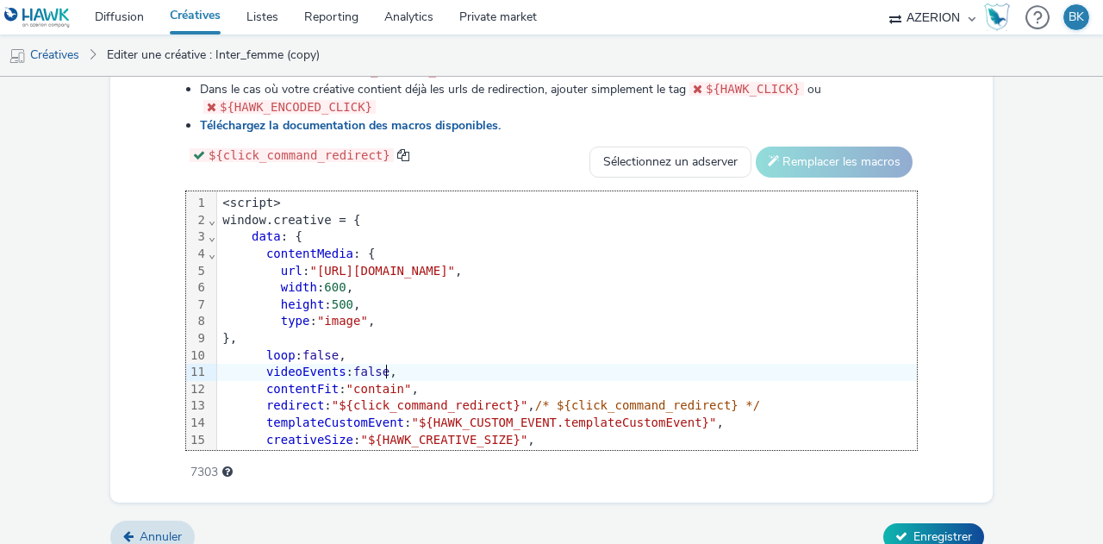
scroll to position [960, 0]
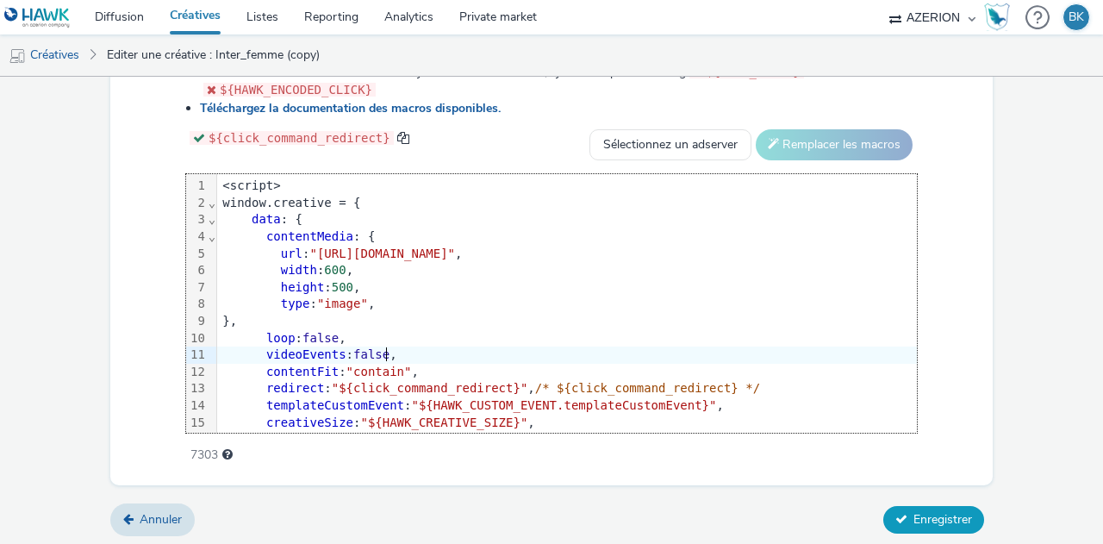
click at [910, 506] on button "Enregistrer" at bounding box center [933, 520] width 101 height 28
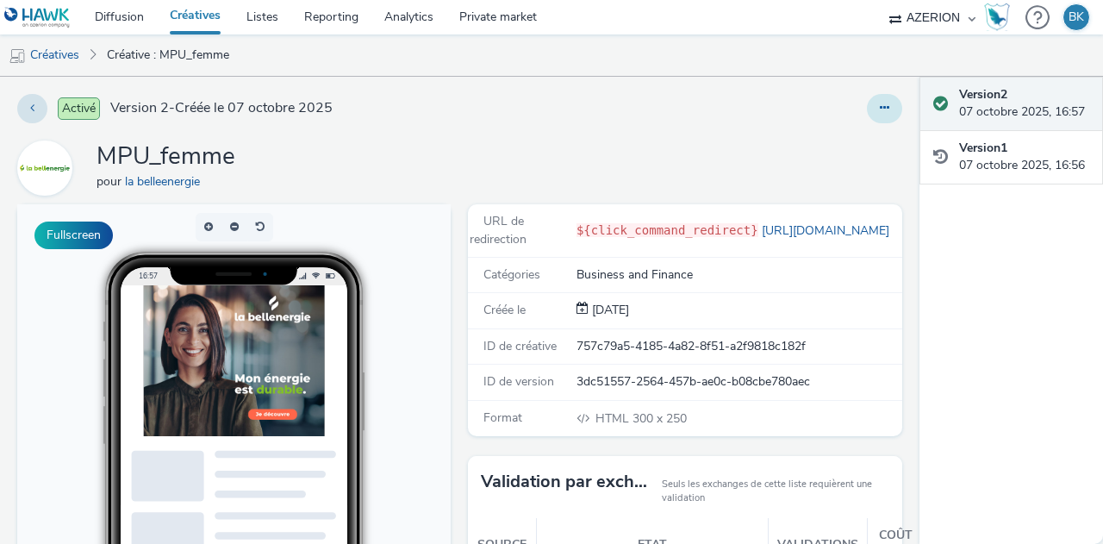
click at [867, 108] on button at bounding box center [884, 108] width 35 height 29
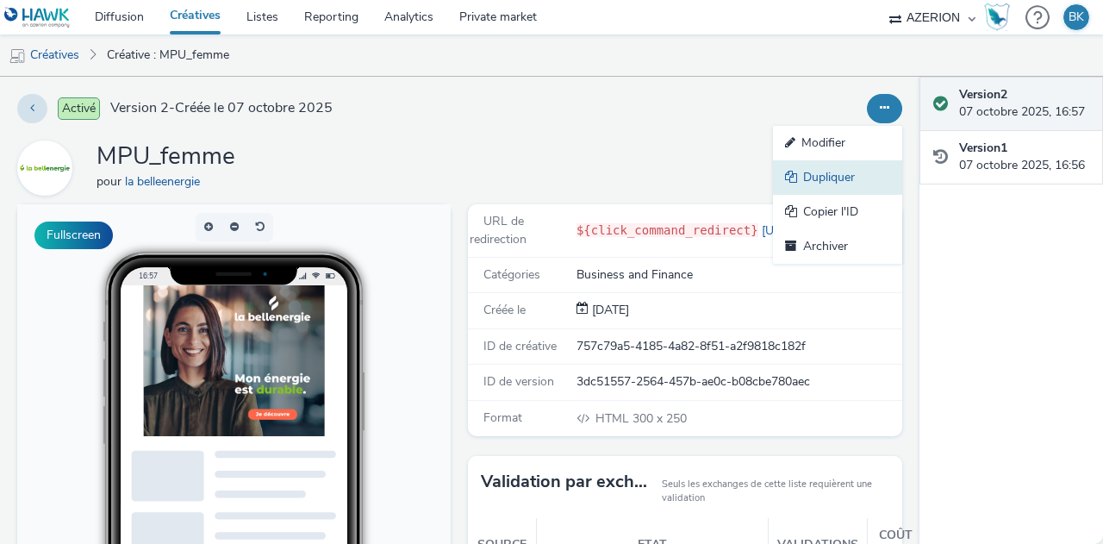
click at [831, 178] on link "Dupliquer" at bounding box center [837, 177] width 129 height 34
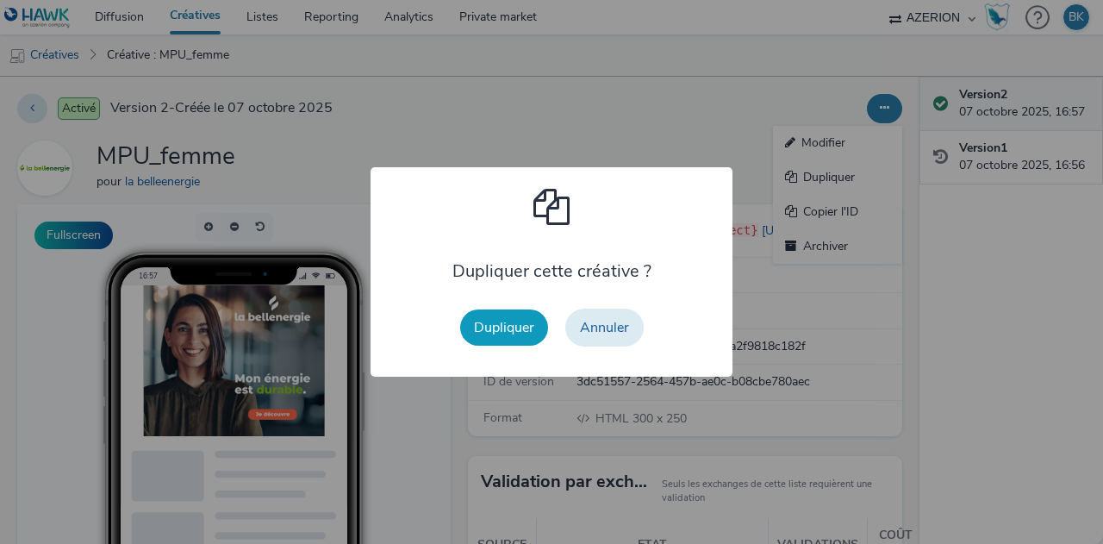
click at [483, 320] on button "Dupliquer" at bounding box center [504, 327] width 88 height 36
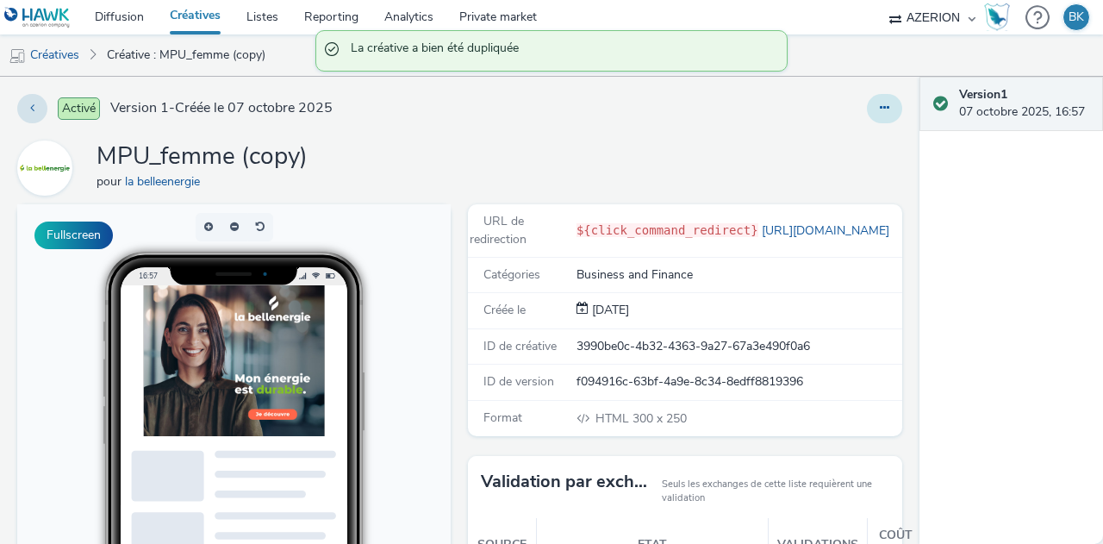
click at [878, 116] on button at bounding box center [884, 108] width 35 height 29
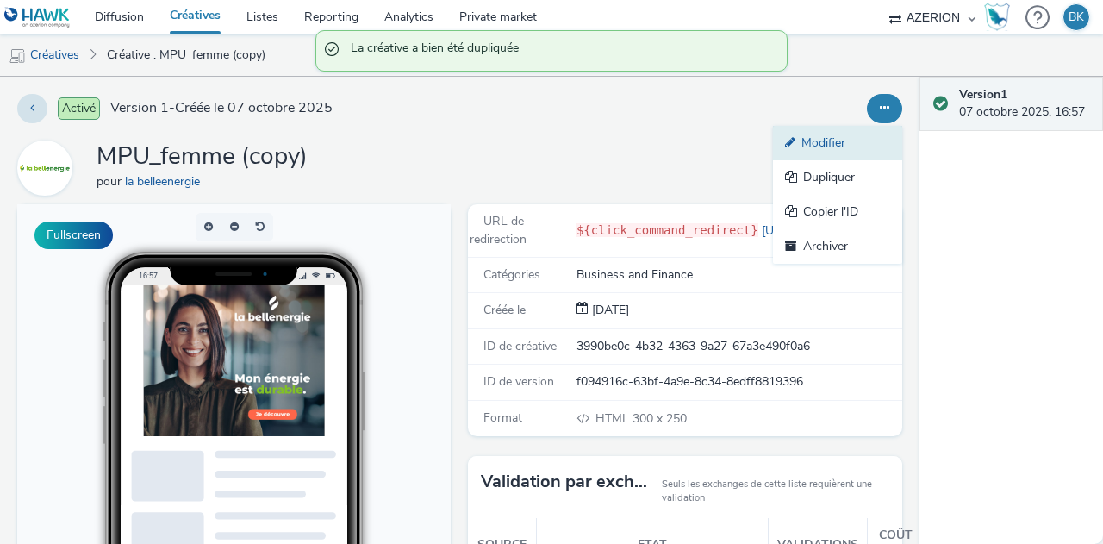
click at [833, 132] on link "Modifier" at bounding box center [837, 143] width 129 height 34
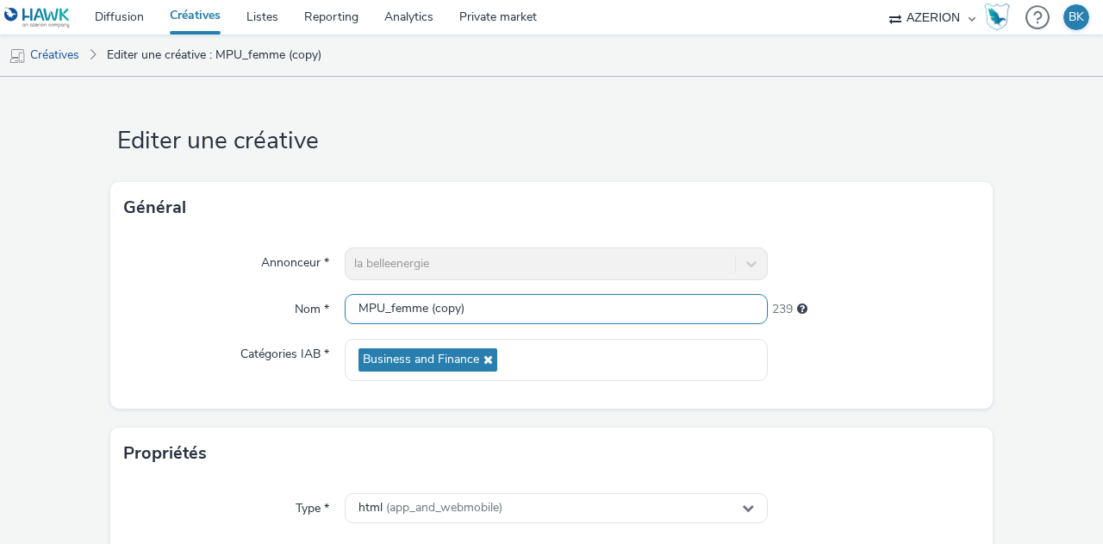
drag, startPoint x: 546, startPoint y: 298, endPoint x: 424, endPoint y: 289, distance: 122.8
click at [424, 289] on div "Annonceur * la belleenergie Nom * MPU_femme (copy) 239 Catégories IAB * Busines…" at bounding box center [551, 321] width 883 height 175
drag, startPoint x: 443, startPoint y: 309, endPoint x: 384, endPoint y: 314, distance: 58.8
click at [384, 314] on input "MPU_femme" at bounding box center [556, 309] width 423 height 30
drag, startPoint x: 379, startPoint y: 308, endPoint x: 324, endPoint y: 291, distance: 57.5
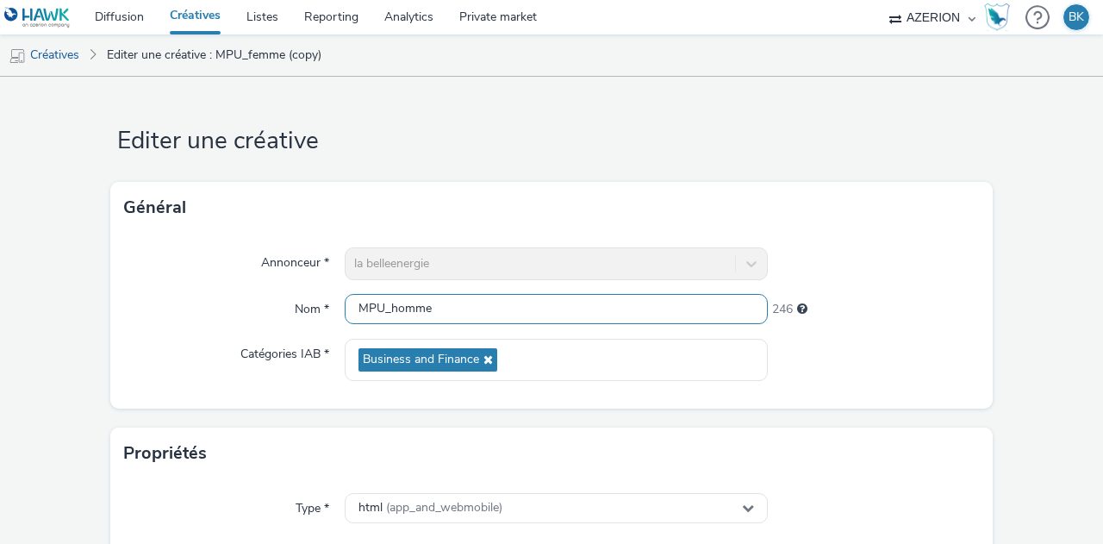
click at [324, 291] on div "Annonceur * la belleenergie Nom * MPU_homme 246 Catégories IAB * Business and F…" at bounding box center [551, 321] width 883 height 175
type input "Inter_homme"
click at [927, 370] on div at bounding box center [874, 360] width 212 height 42
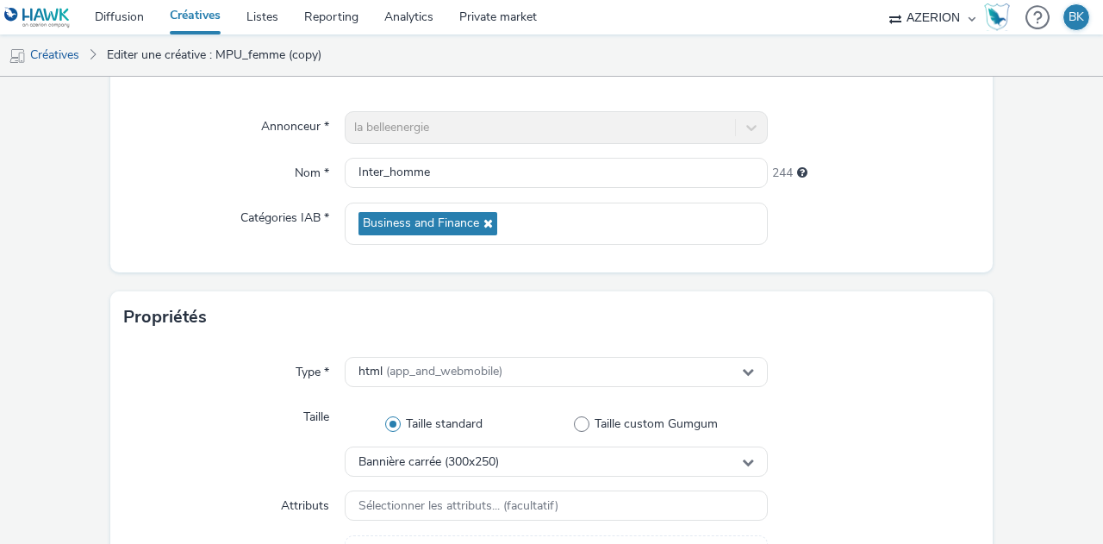
scroll to position [259, 0]
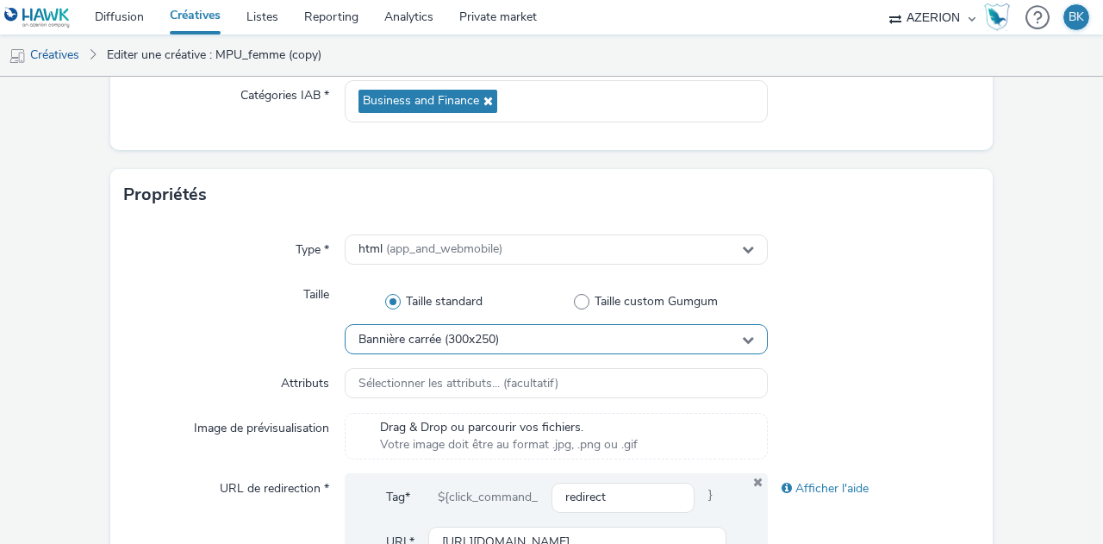
click at [490, 335] on span "Bannière carrée (300x250)" at bounding box center [429, 340] width 140 height 15
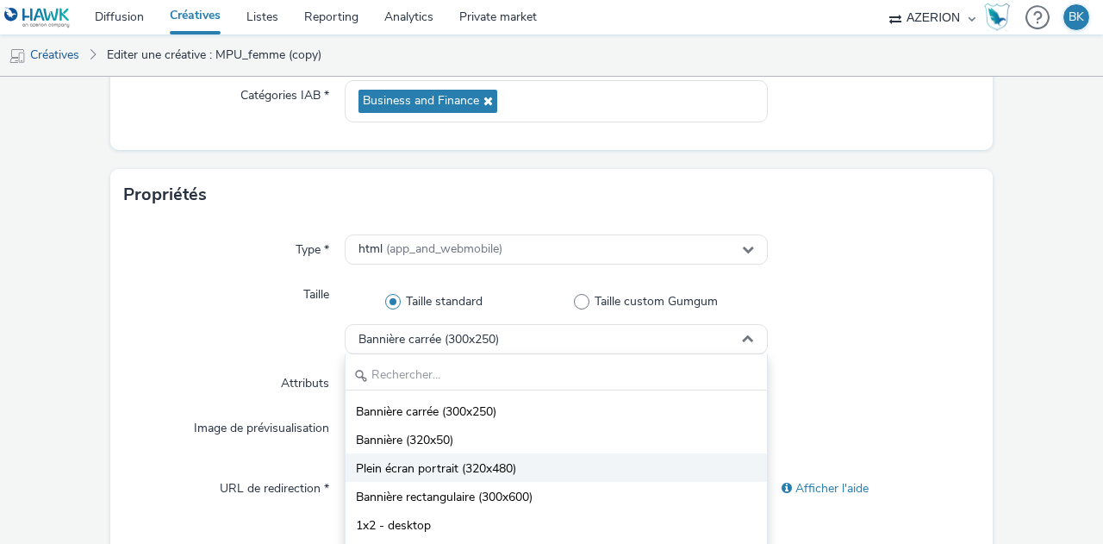
click at [490, 468] on span "Plein écran portrait (320x480)" at bounding box center [436, 468] width 160 height 17
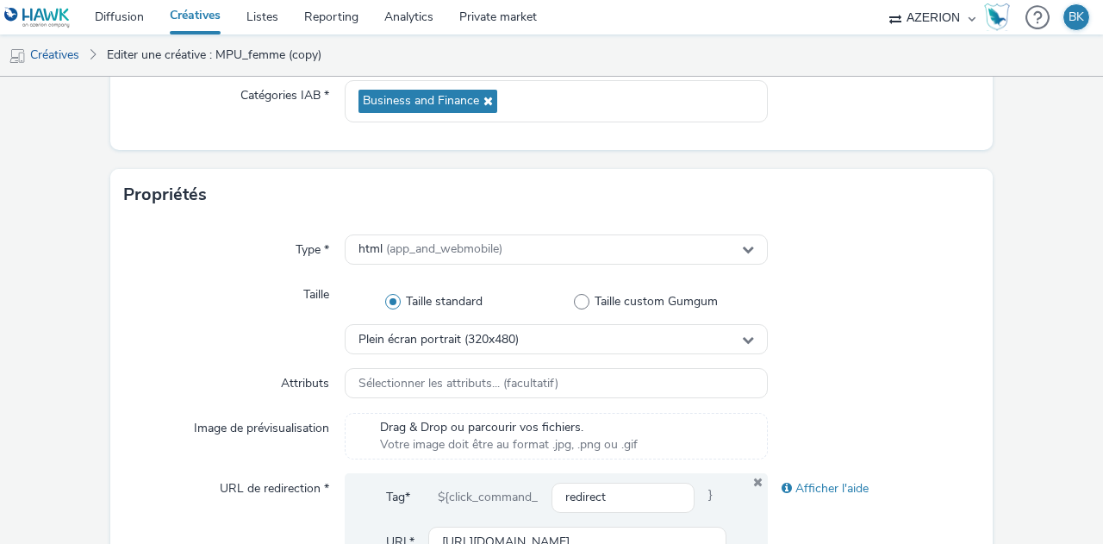
click at [858, 343] on div at bounding box center [874, 316] width 212 height 75
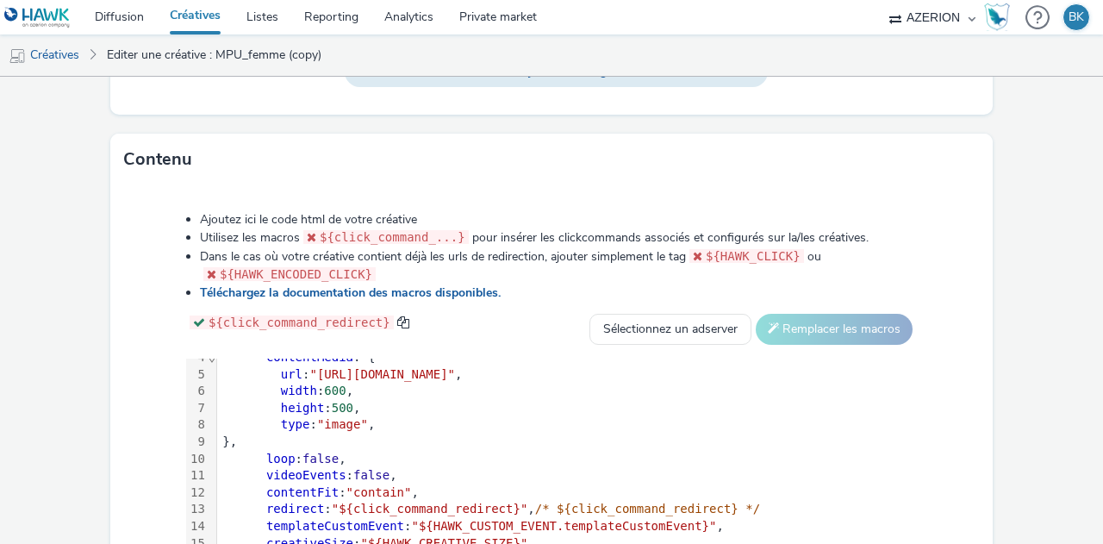
scroll to position [115, 0]
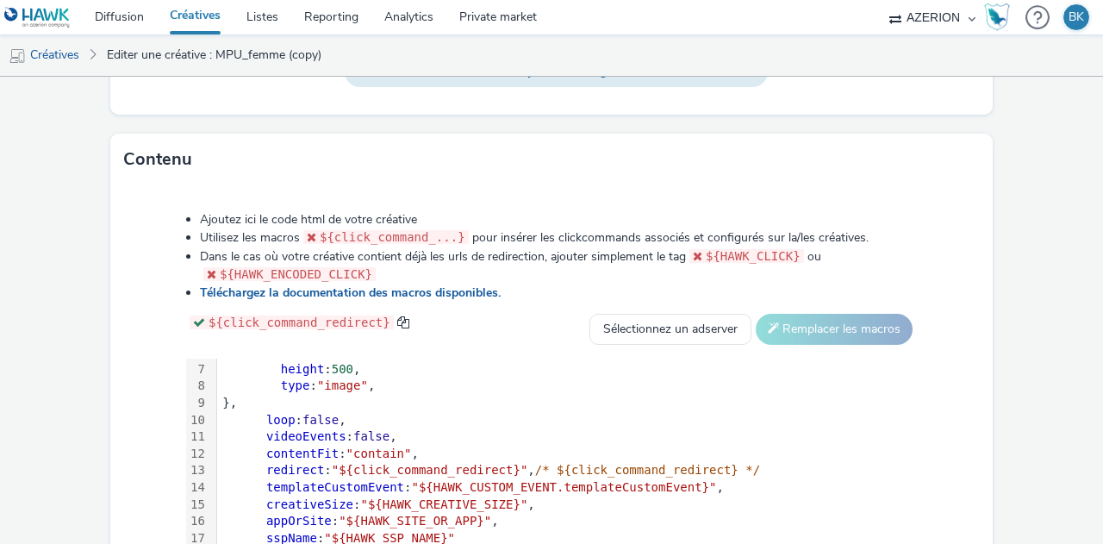
click at [367, 429] on span "false" at bounding box center [371, 436] width 36 height 14
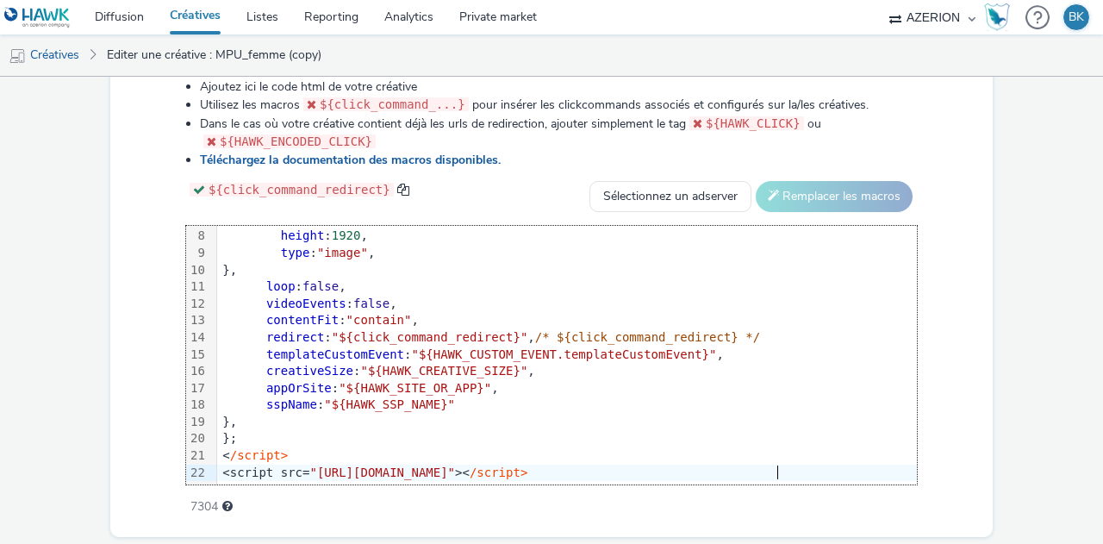
scroll to position [57, 0]
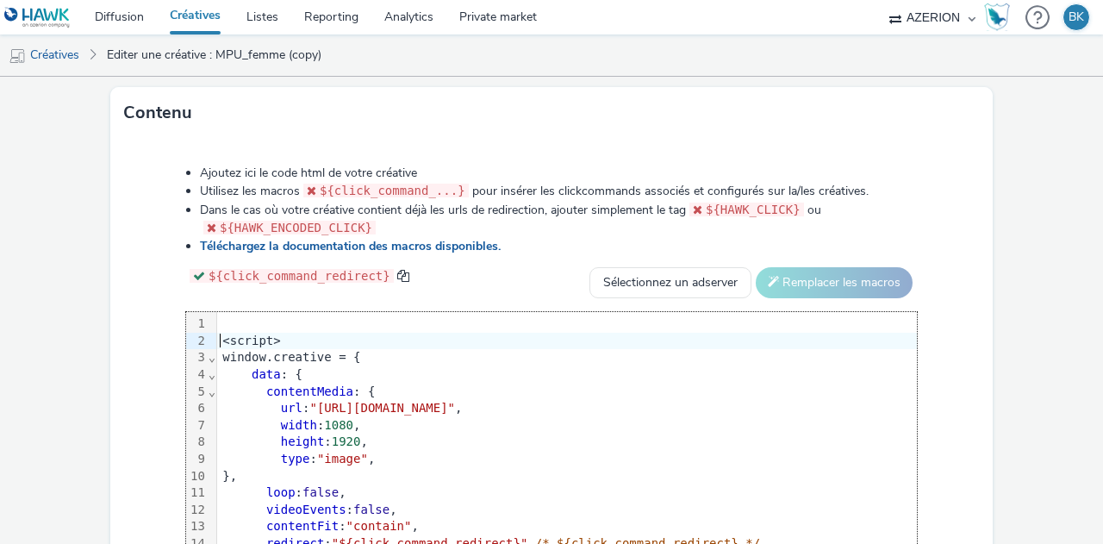
click at [217, 342] on div "<script>" at bounding box center [582, 341] width 730 height 17
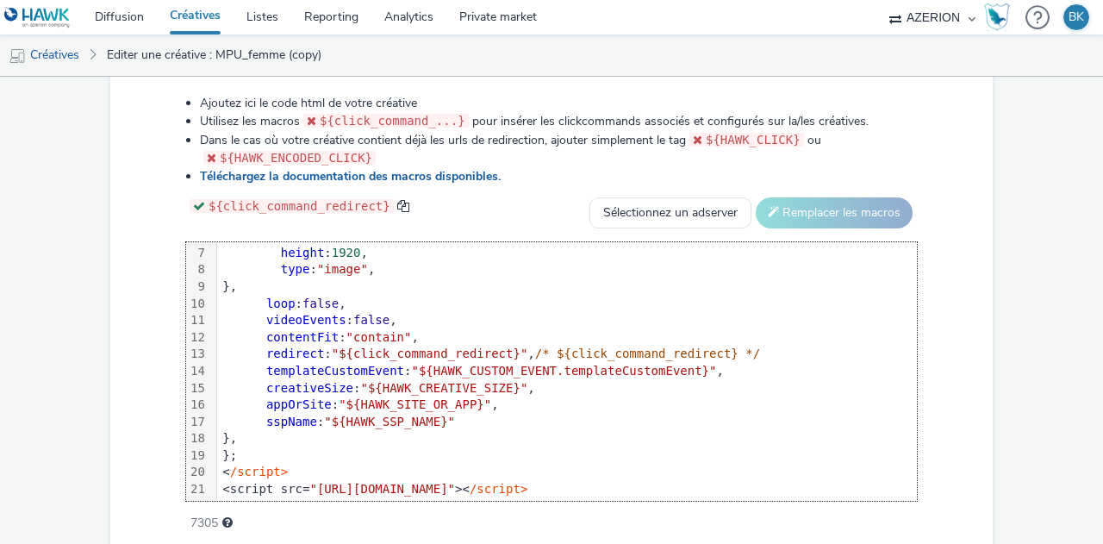
scroll to position [960, 0]
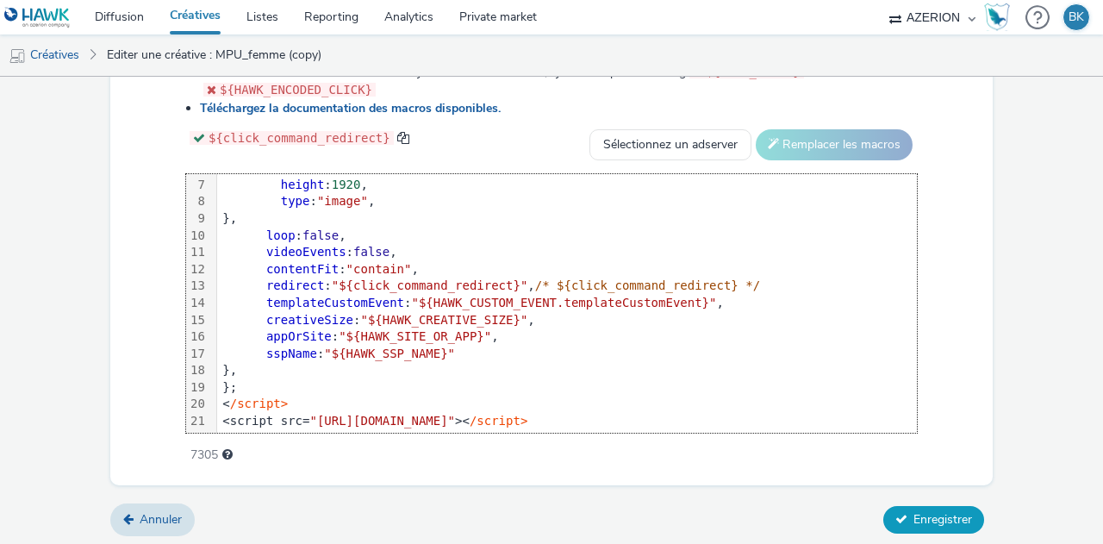
click at [883, 506] on button "Enregistrer" at bounding box center [933, 520] width 101 height 28
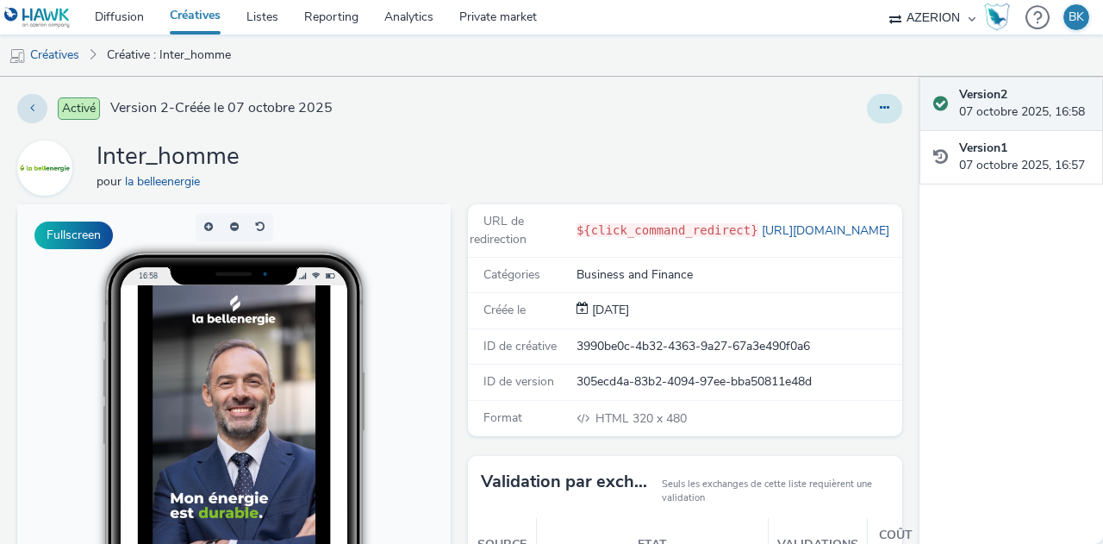
click at [880, 108] on icon at bounding box center [884, 108] width 9 height 12
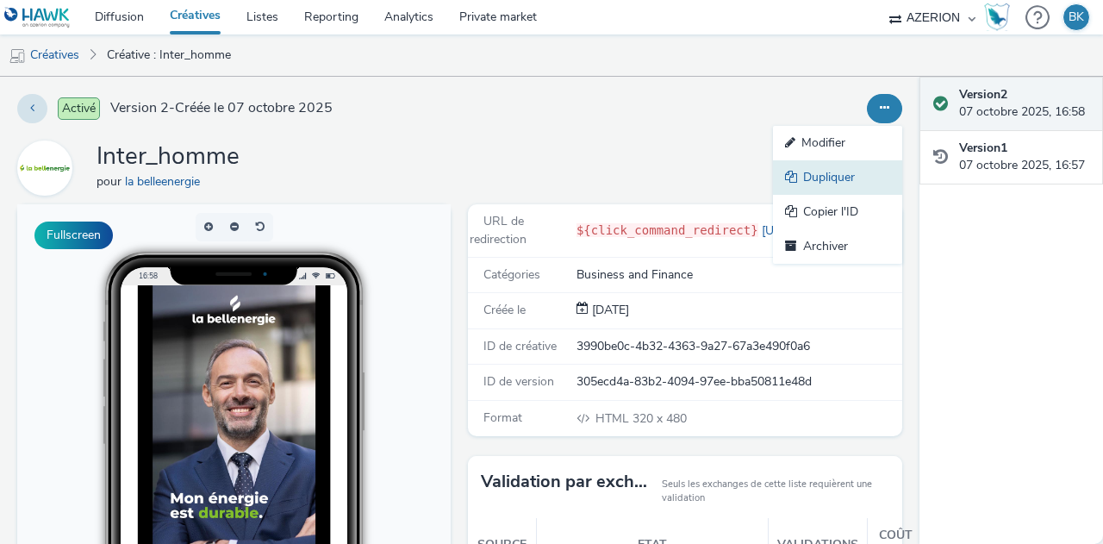
click at [831, 184] on link "Dupliquer" at bounding box center [837, 177] width 129 height 34
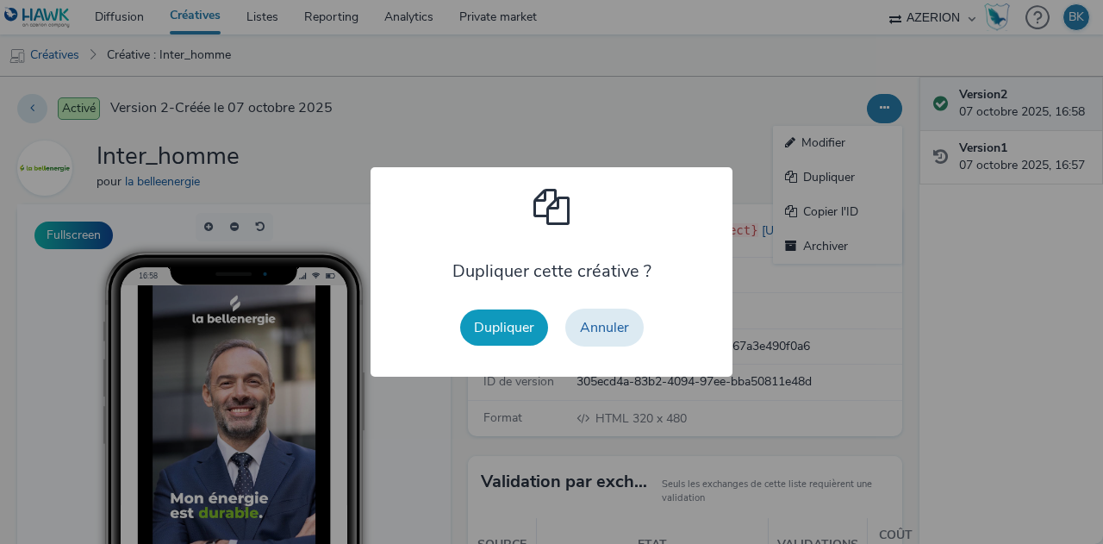
click at [484, 319] on button "Dupliquer" at bounding box center [504, 327] width 88 height 36
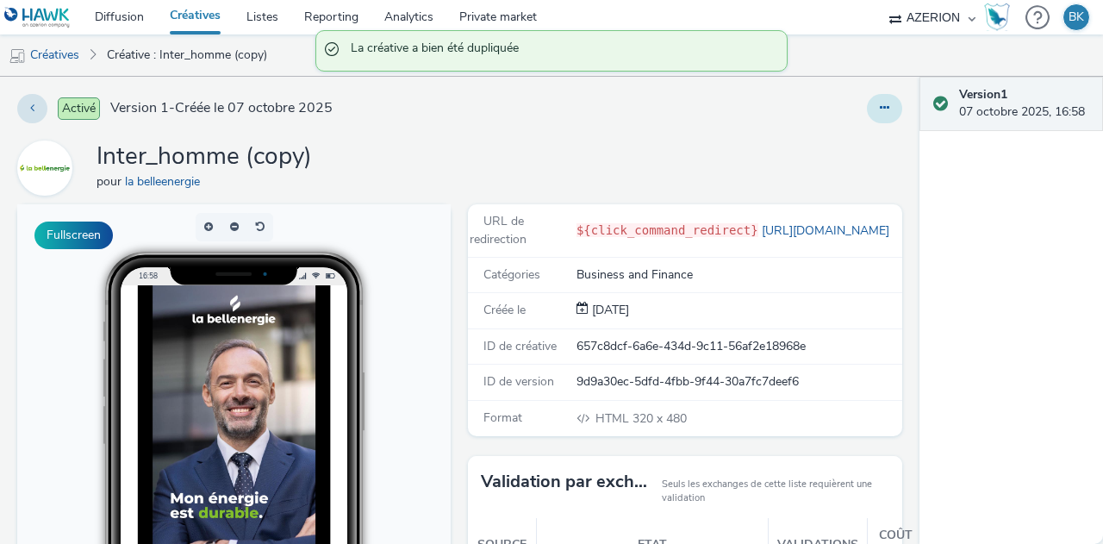
click at [867, 107] on button at bounding box center [884, 108] width 35 height 29
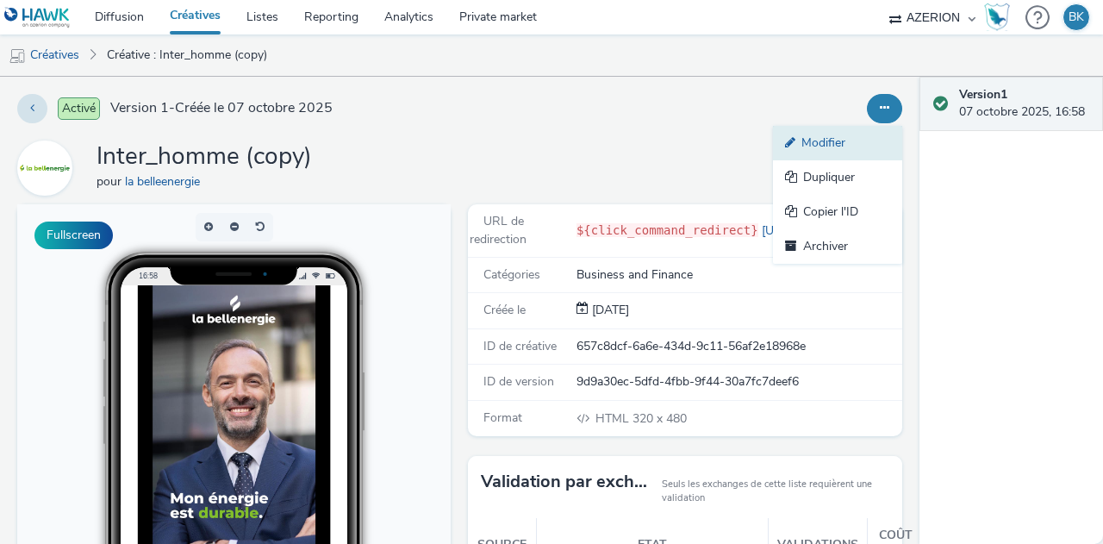
click at [861, 139] on link "Modifier" at bounding box center [837, 143] width 129 height 34
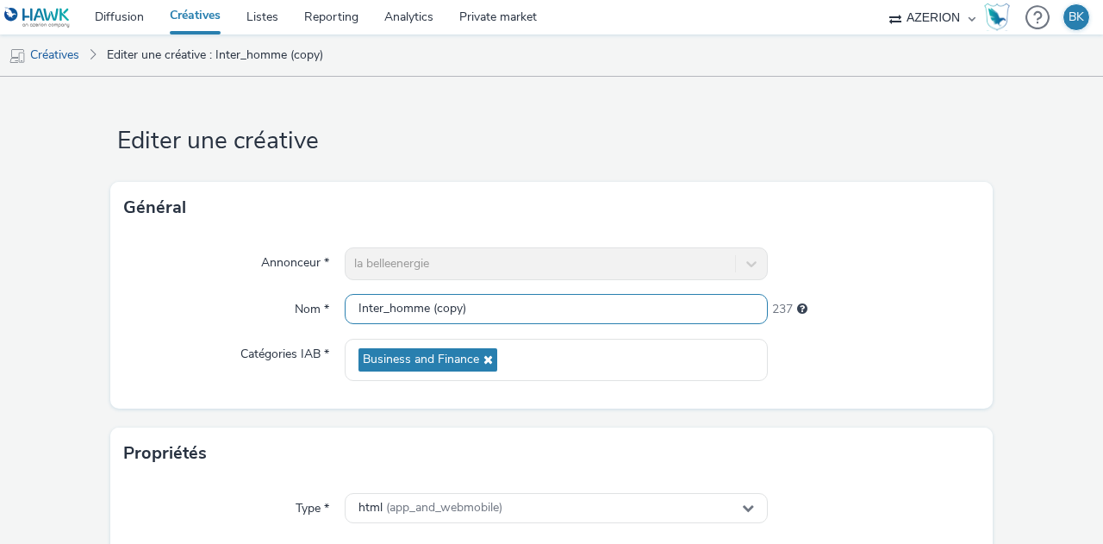
drag, startPoint x: 491, startPoint y: 303, endPoint x: 422, endPoint y: 297, distance: 69.2
click at [422, 297] on input "Inter_homme (copy)" at bounding box center [556, 309] width 423 height 30
drag, startPoint x: 378, startPoint y: 299, endPoint x: 275, endPoint y: 303, distance: 103.5
click at [275, 303] on div "Nom * Inter_homme 244" at bounding box center [551, 309] width 855 height 31
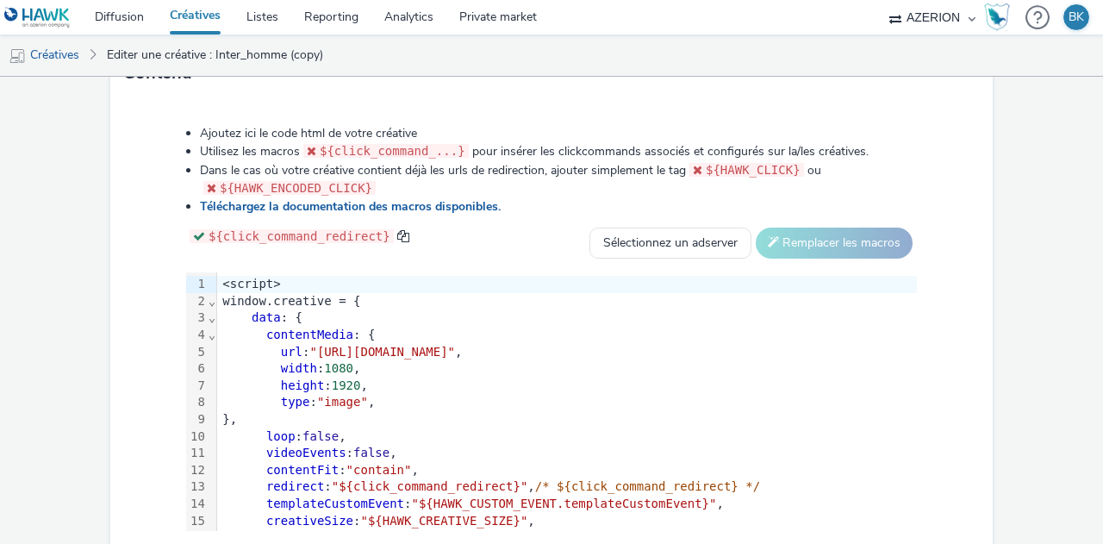
scroll to position [960, 0]
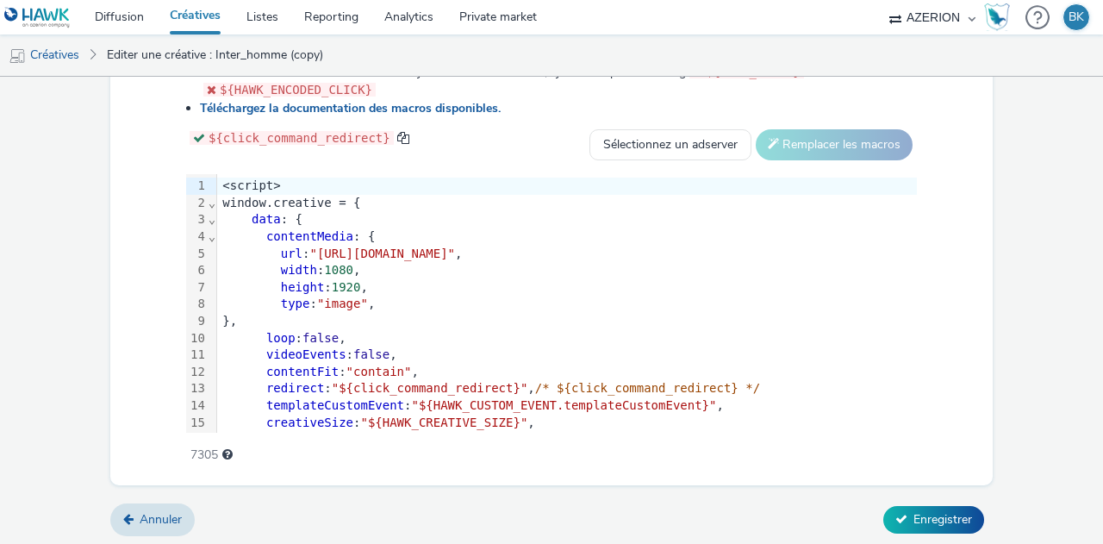
type input "MPU_homme"
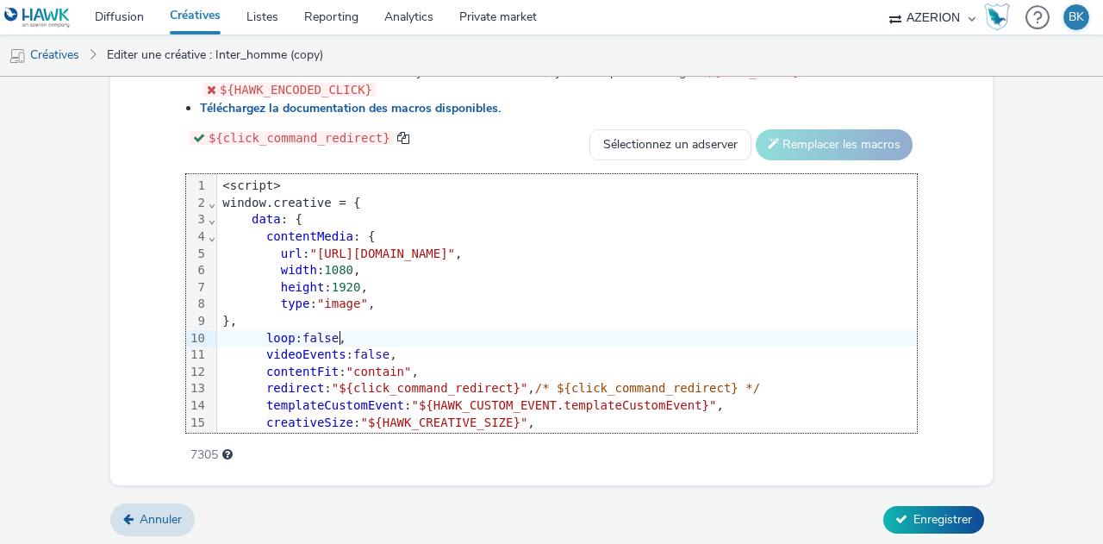
click at [521, 330] on div "loop : false ," at bounding box center [567, 338] width 700 height 17
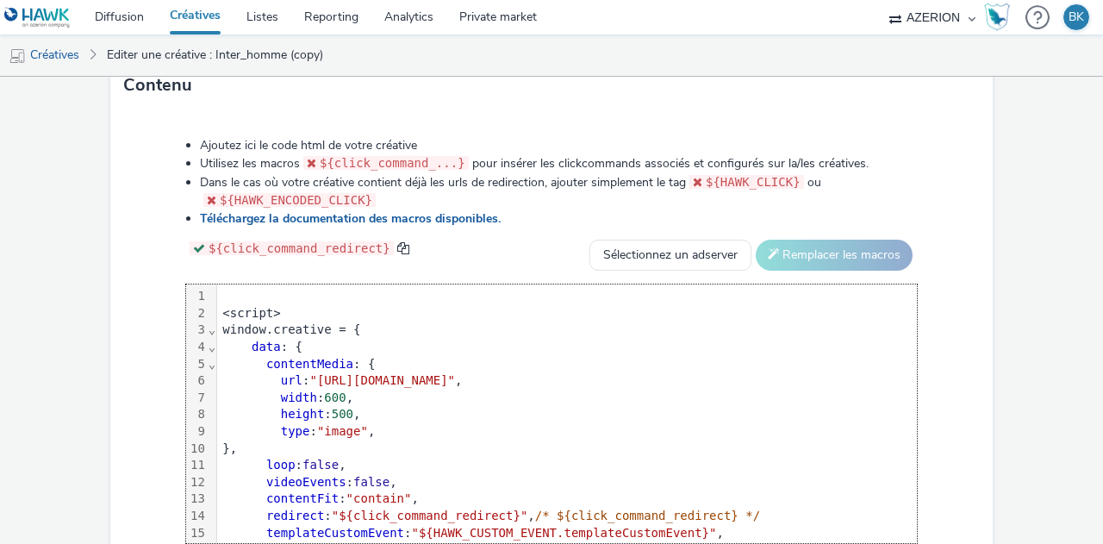
scroll to position [788, 0]
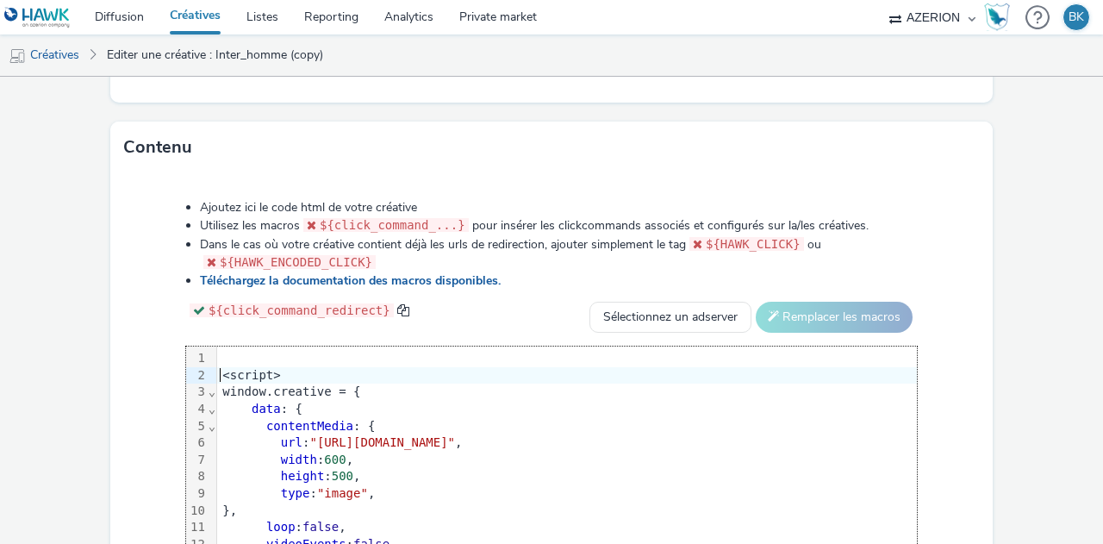
click at [221, 368] on div "<script>" at bounding box center [608, 375] width 783 height 17
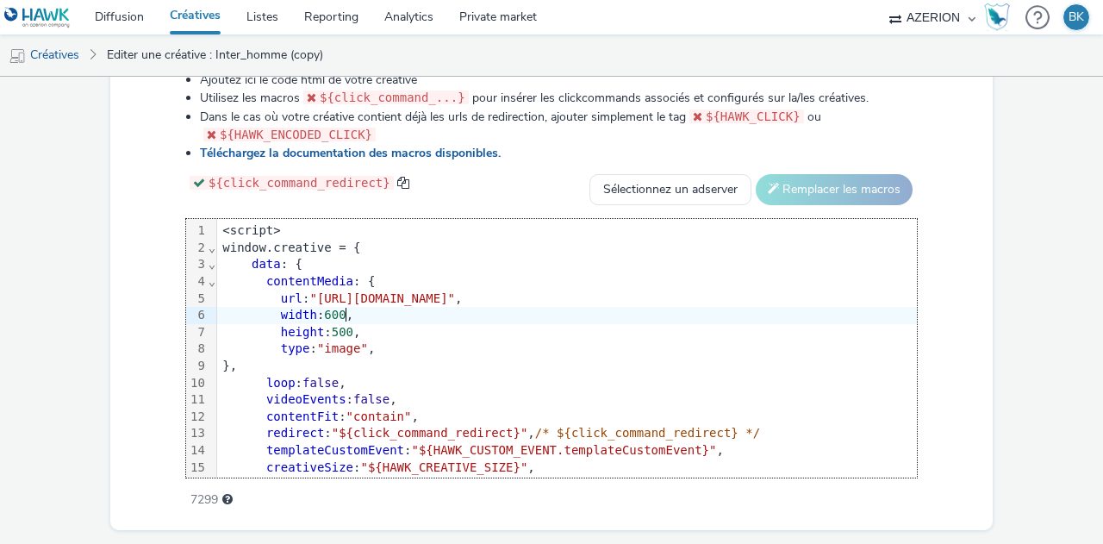
scroll to position [960, 0]
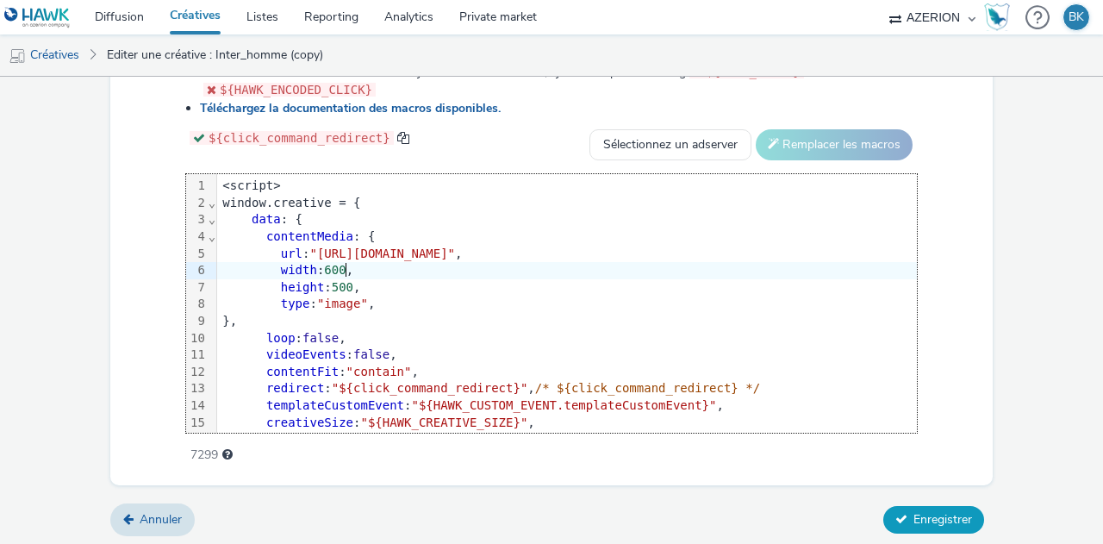
click at [914, 511] on span "Enregistrer" at bounding box center [943, 519] width 59 height 16
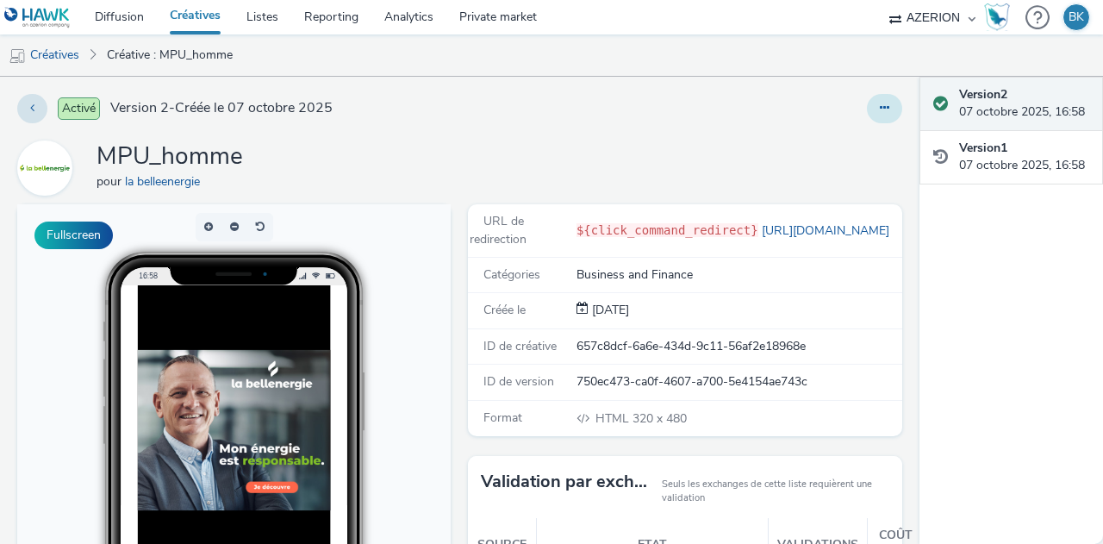
click at [883, 109] on button at bounding box center [884, 108] width 35 height 29
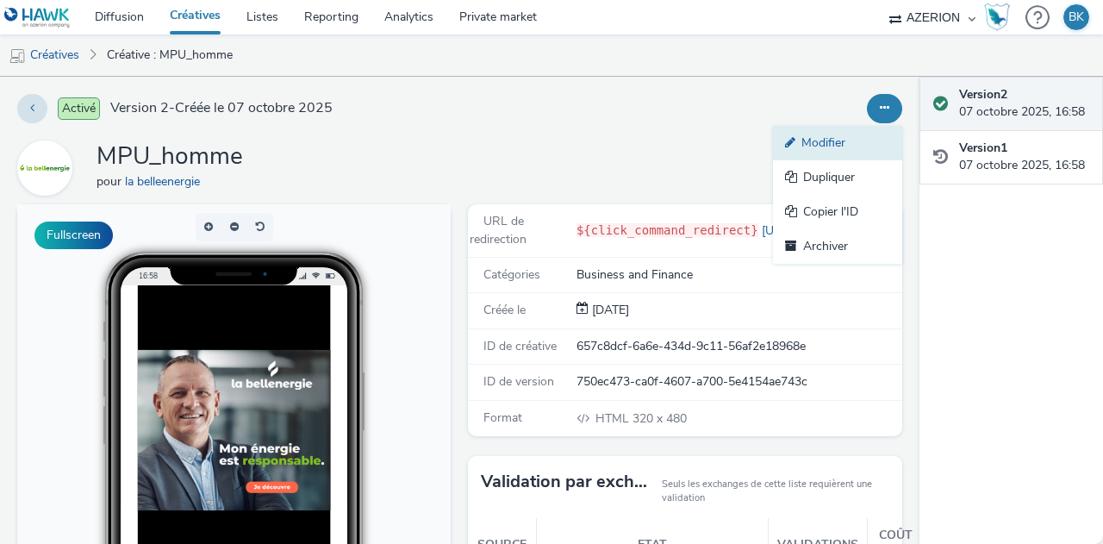
click at [824, 149] on link "Modifier" at bounding box center [837, 143] width 129 height 34
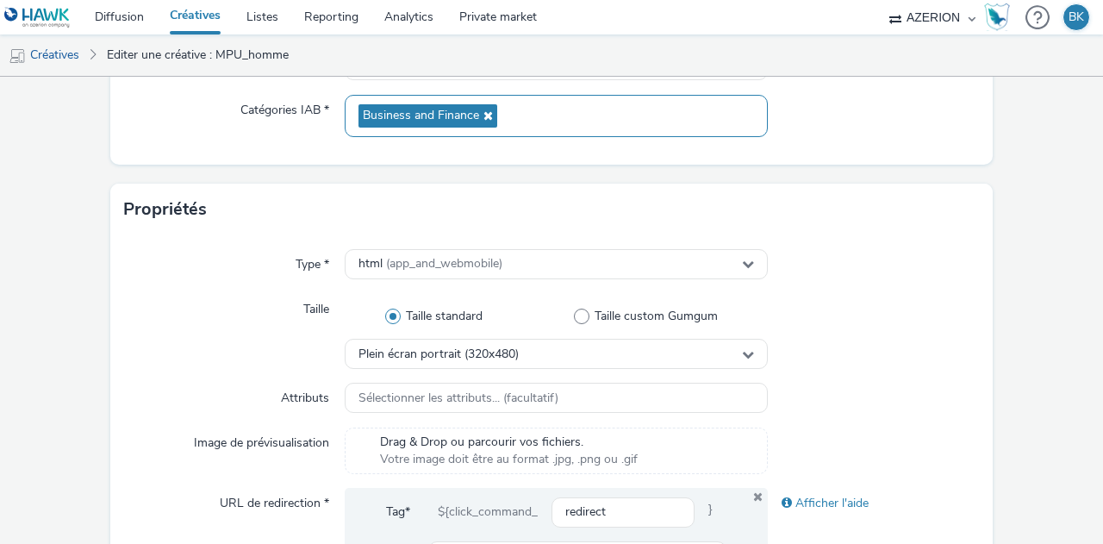
scroll to position [345, 0]
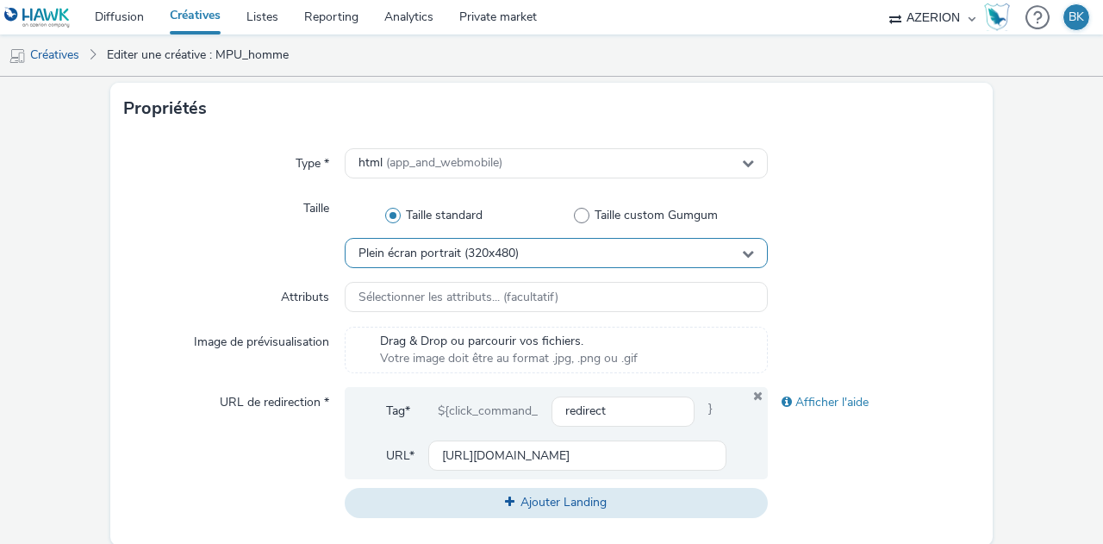
click at [537, 259] on div "Plein écran portrait (320x480)" at bounding box center [556, 253] width 423 height 30
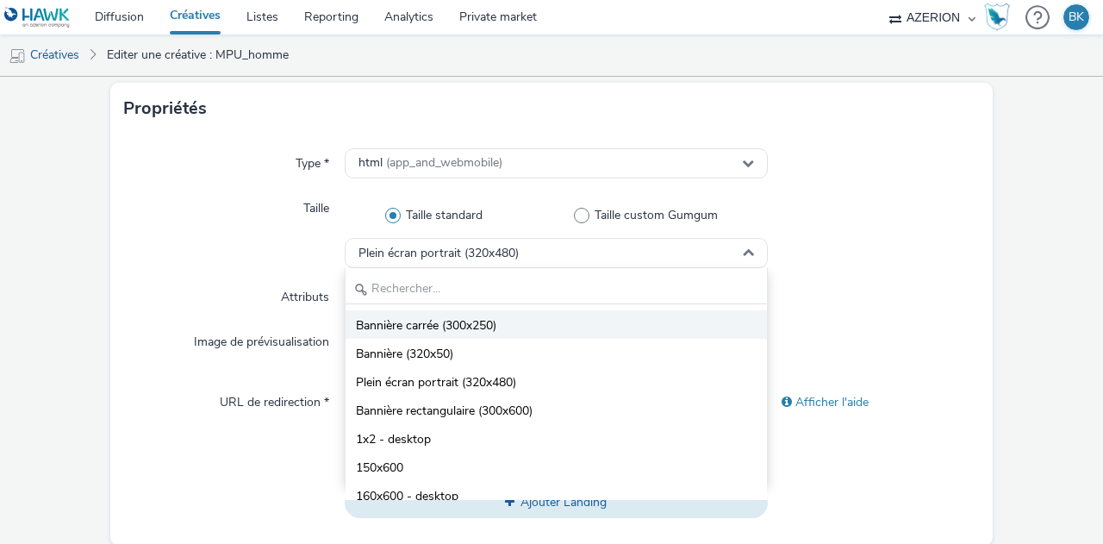
click at [527, 335] on li "Bannière carrée (300x250)" at bounding box center [556, 324] width 421 height 28
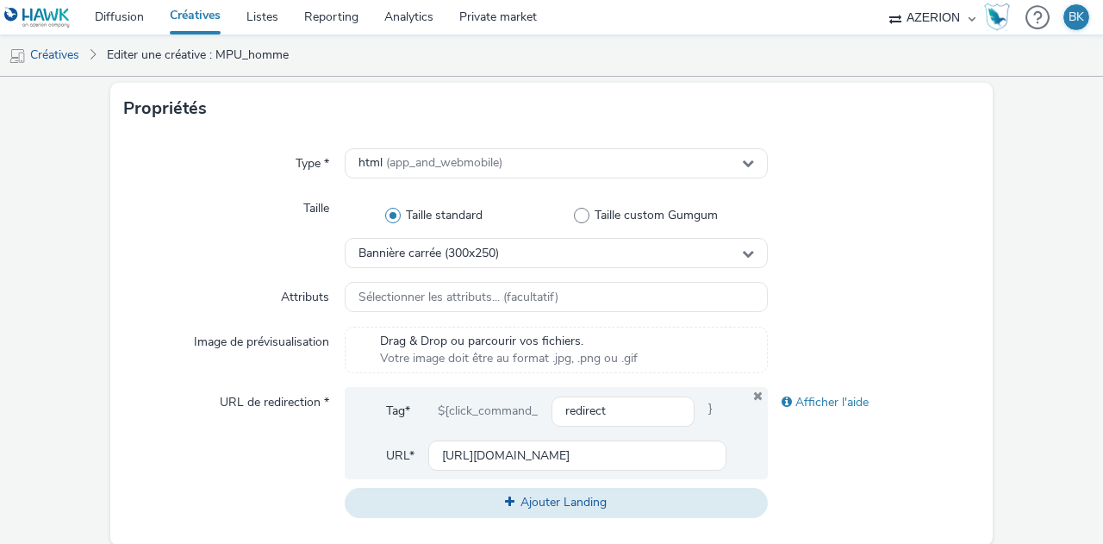
click at [983, 339] on form "Editer une créative Général Annonceur * la belleenergie Nom * MPU_homme 246 Cat…" at bounding box center [551, 448] width 1103 height 1432
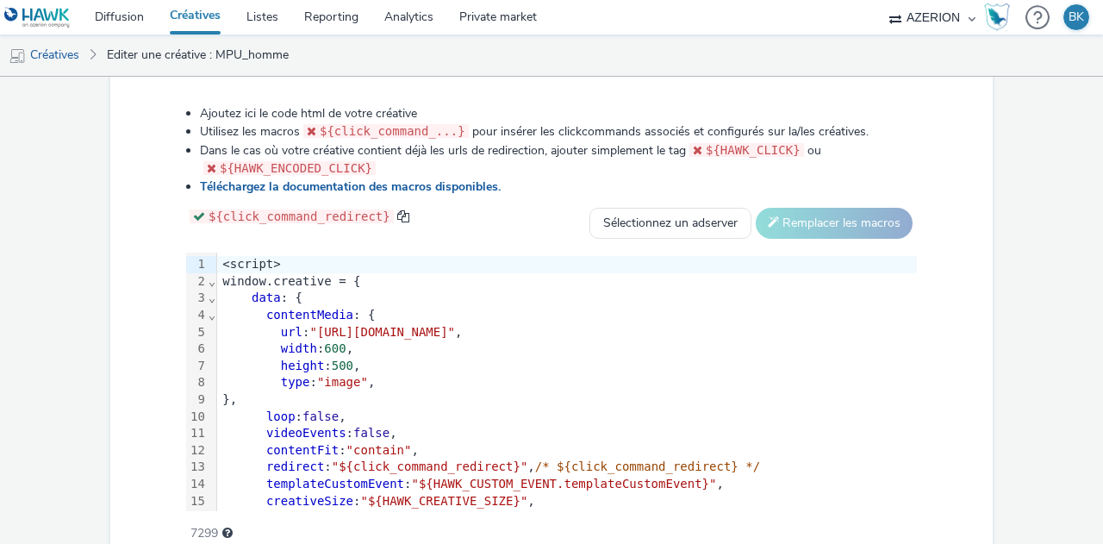
scroll to position [960, 0]
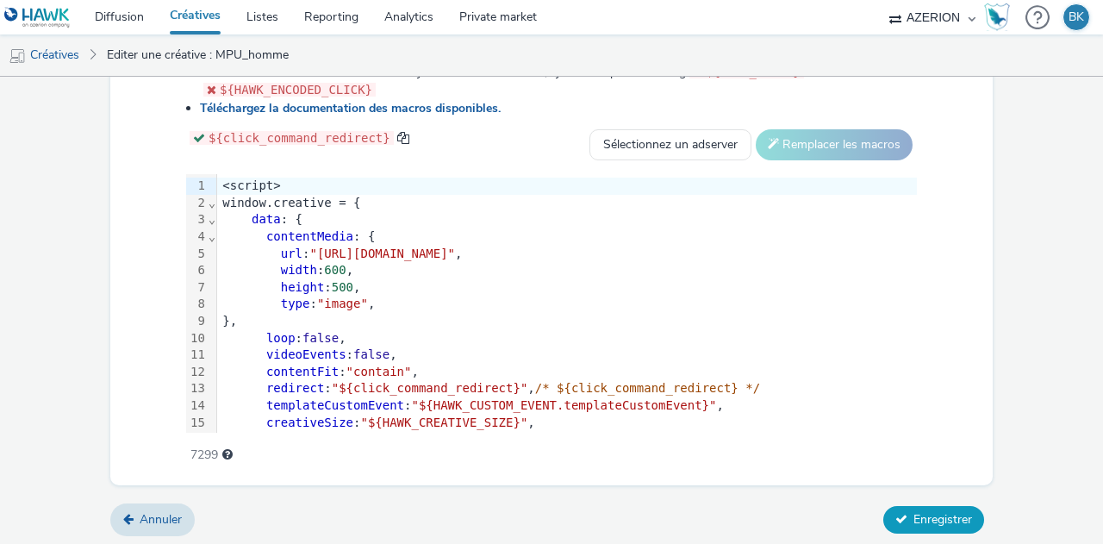
click at [914, 512] on span "Enregistrer" at bounding box center [943, 519] width 59 height 16
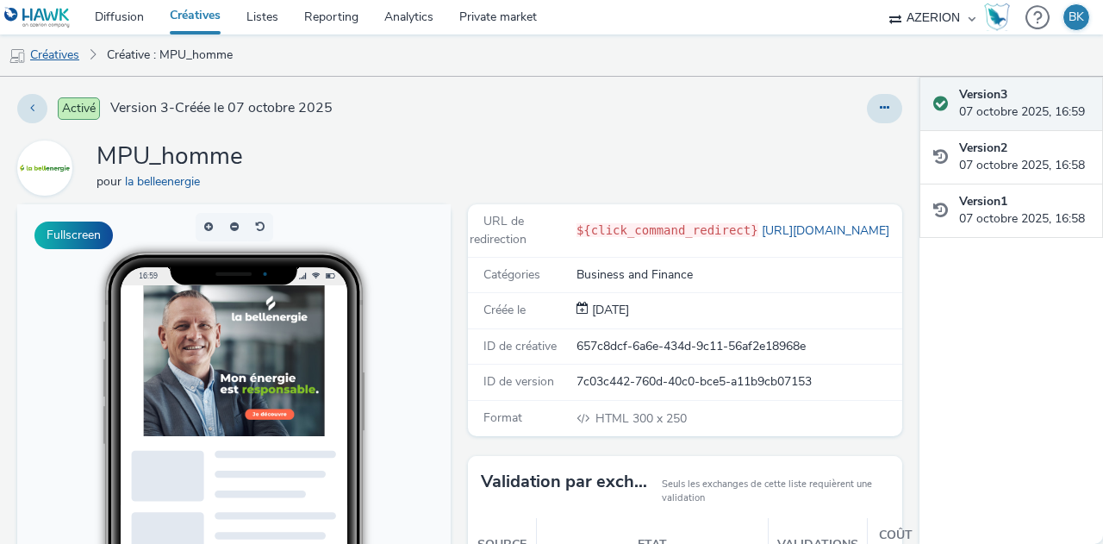
click at [66, 54] on link "Créatives" at bounding box center [44, 54] width 88 height 41
